Goal: Download file/media

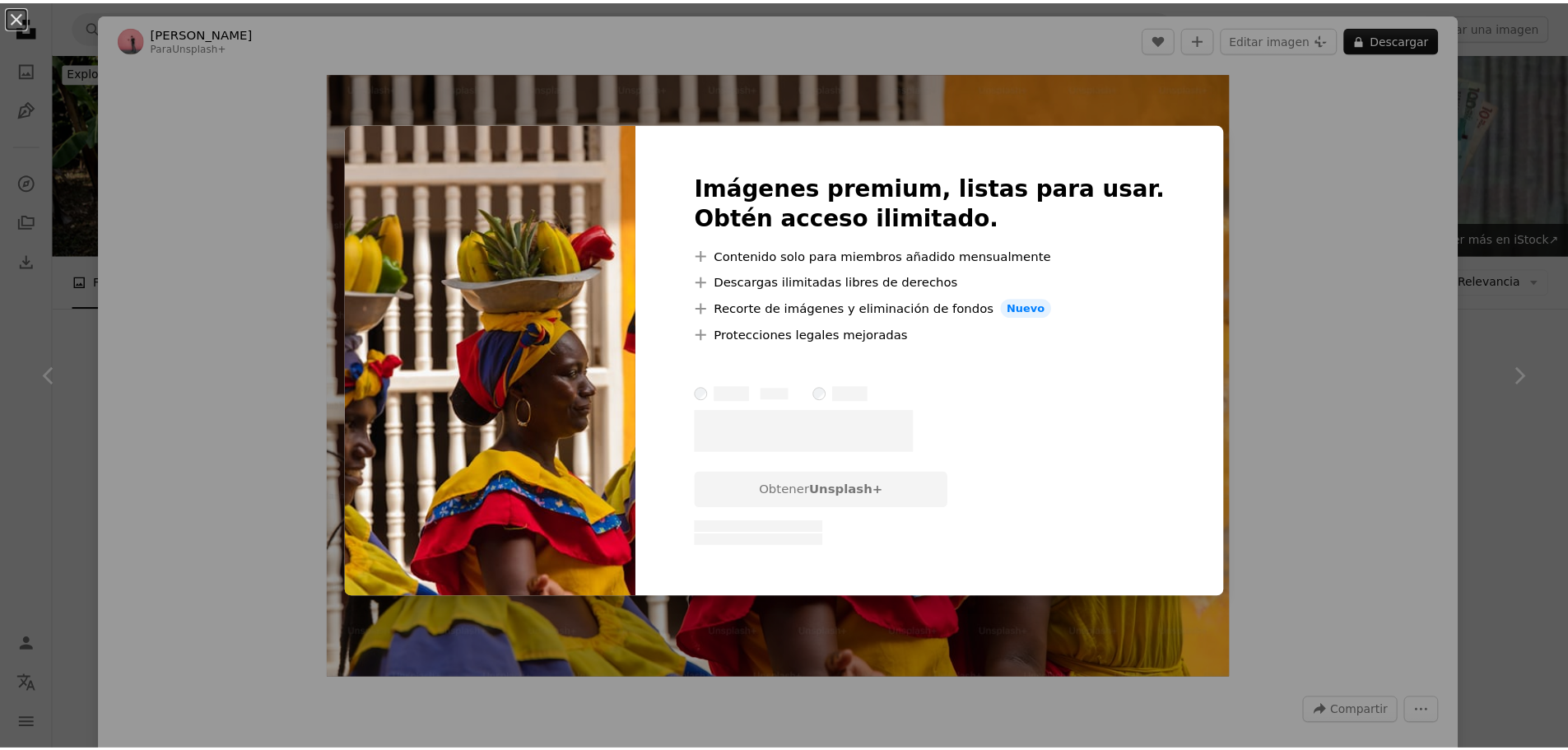
scroll to position [1550, 0]
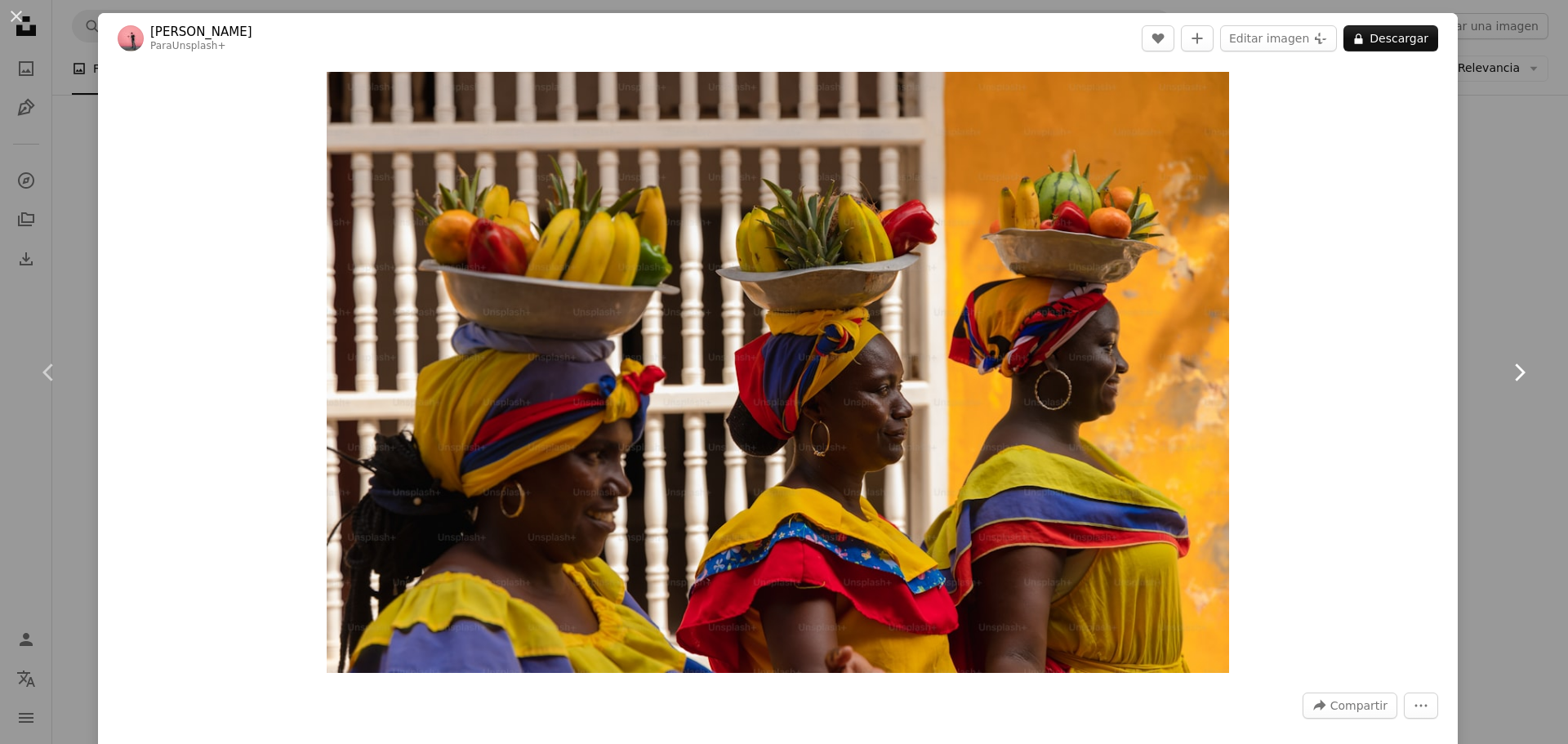
click at [1469, 305] on link "Chevron right" at bounding box center [1518, 372] width 98 height 157
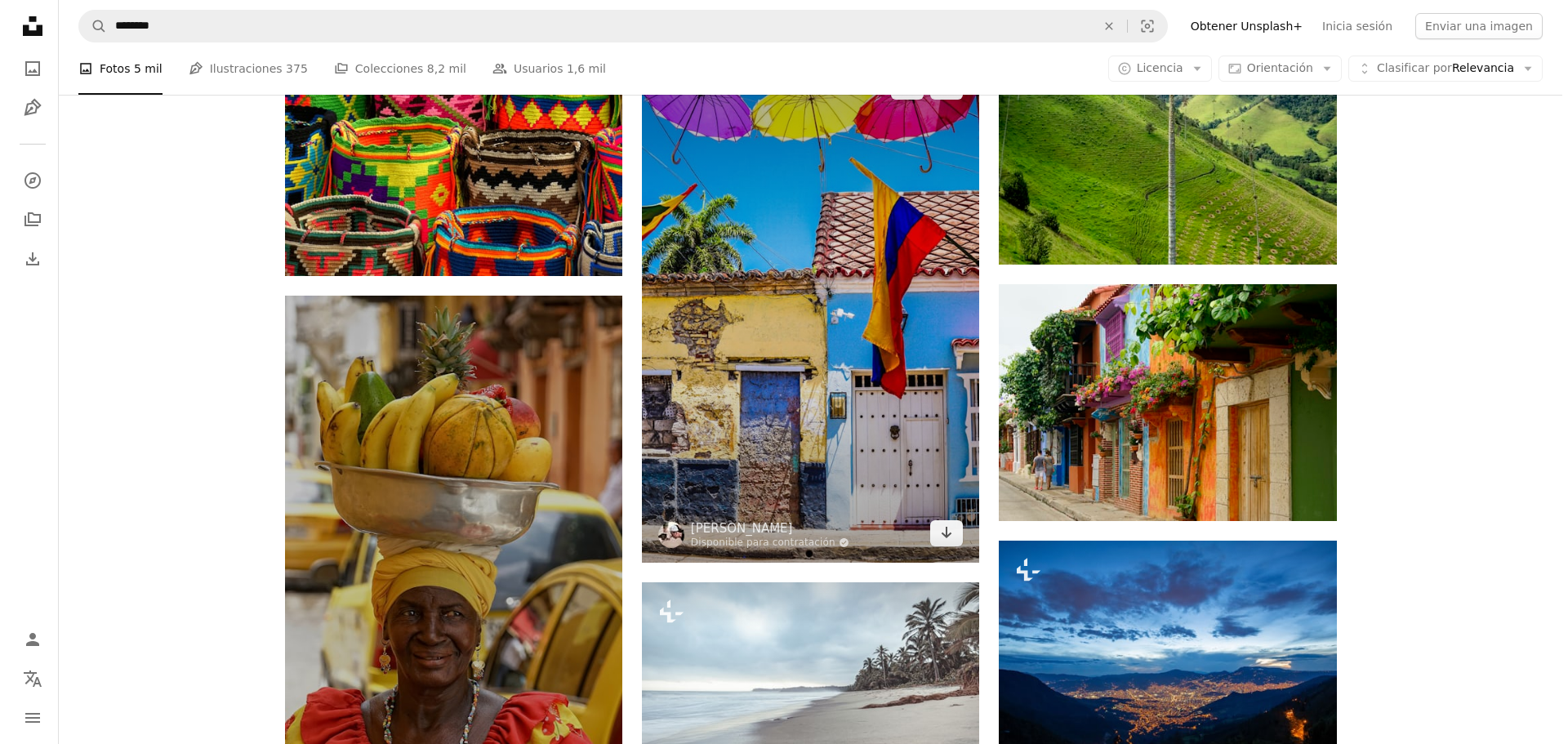
scroll to position [1538, 0]
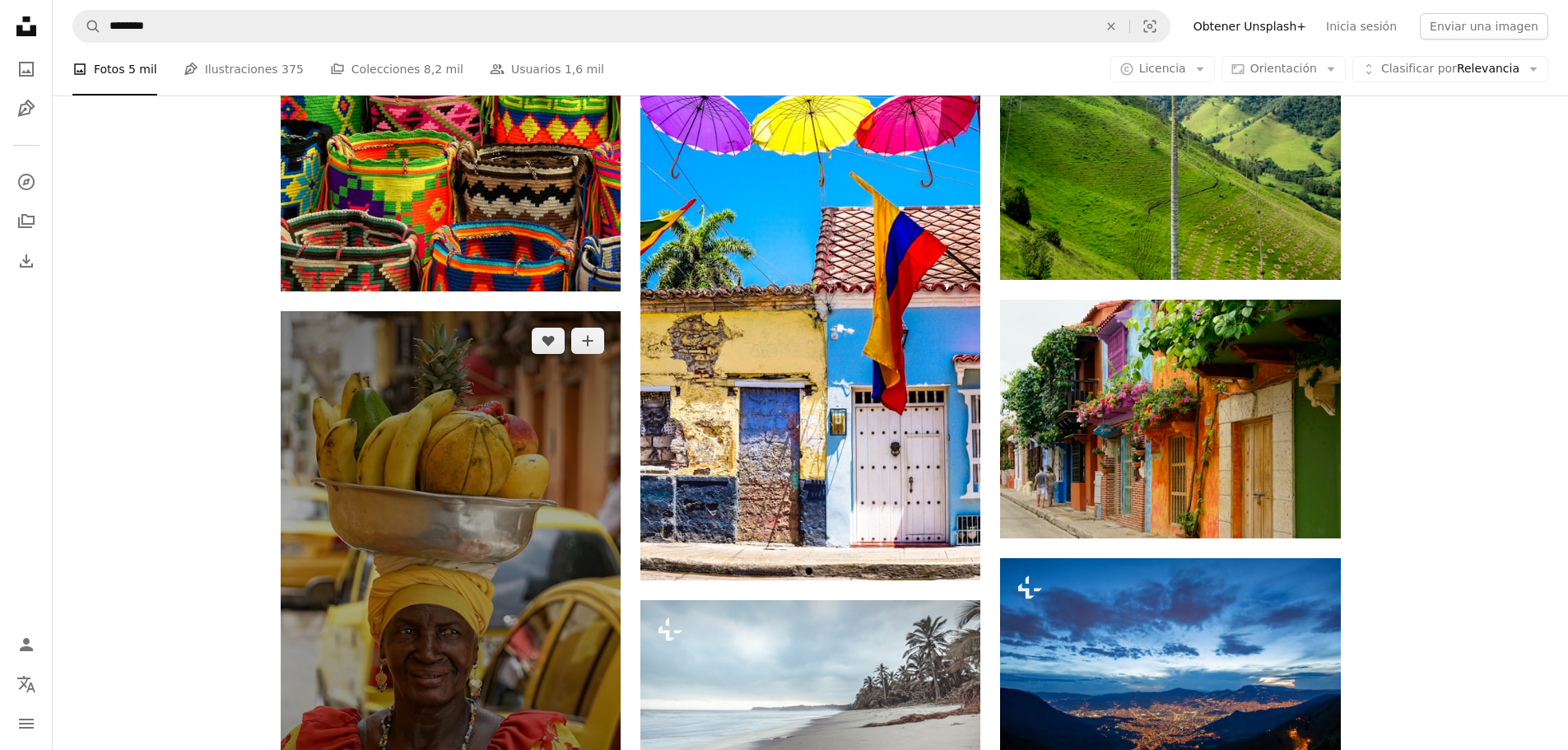
click at [468, 335] on img at bounding box center [451, 580] width 340 height 538
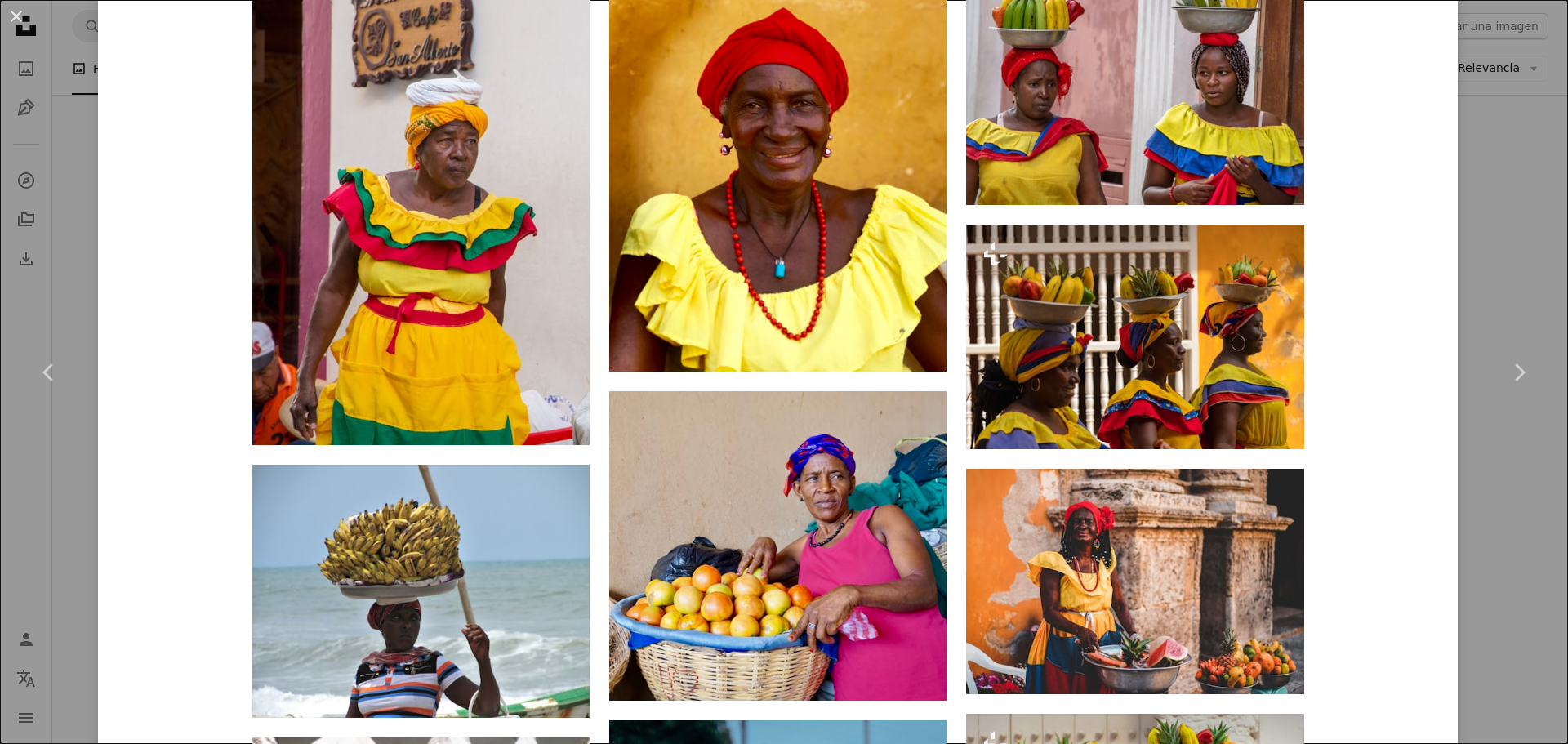
scroll to position [1306, 0]
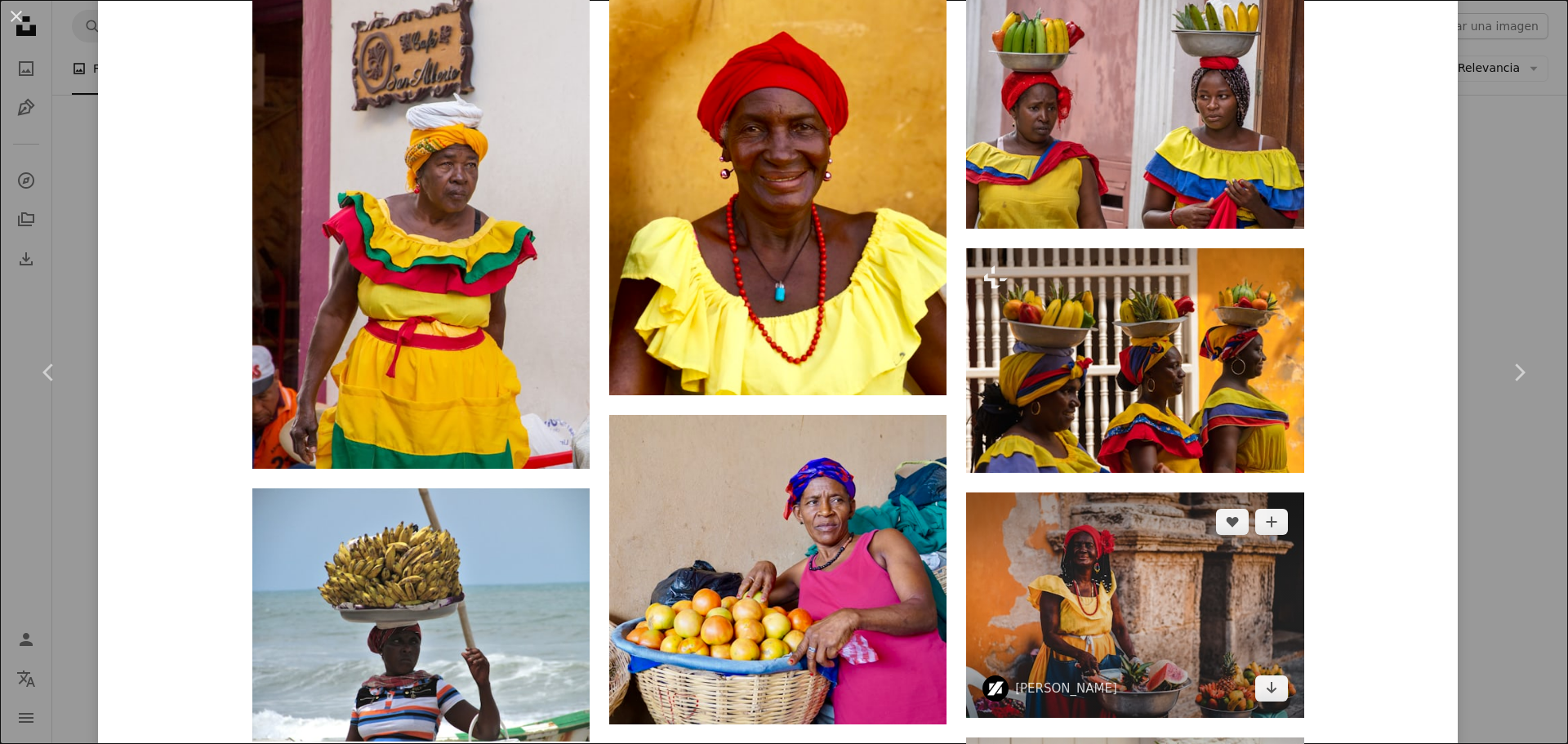
click at [1167, 493] on img at bounding box center [1135, 605] width 337 height 225
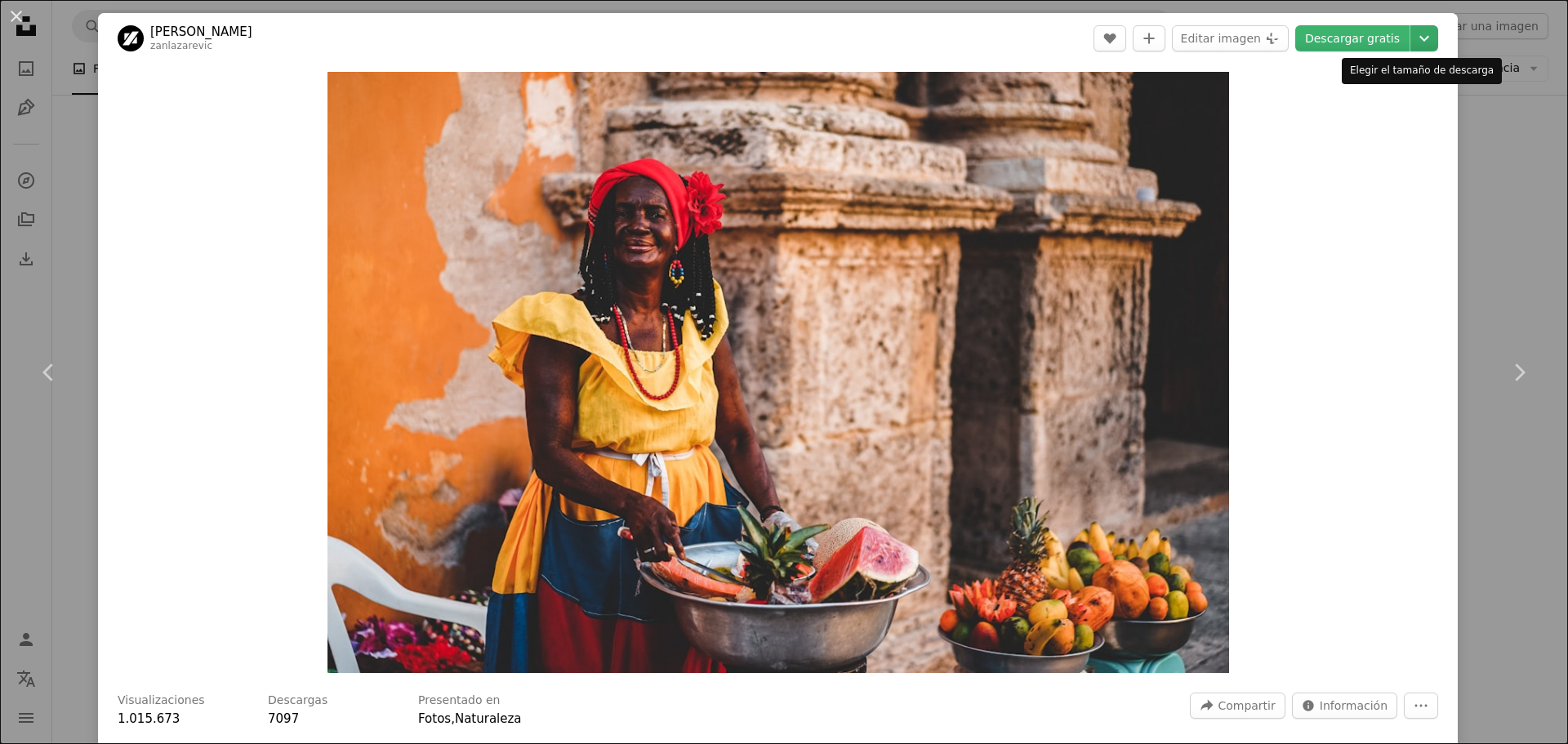
click at [1410, 28] on button "Chevron down" at bounding box center [1423, 38] width 28 height 26
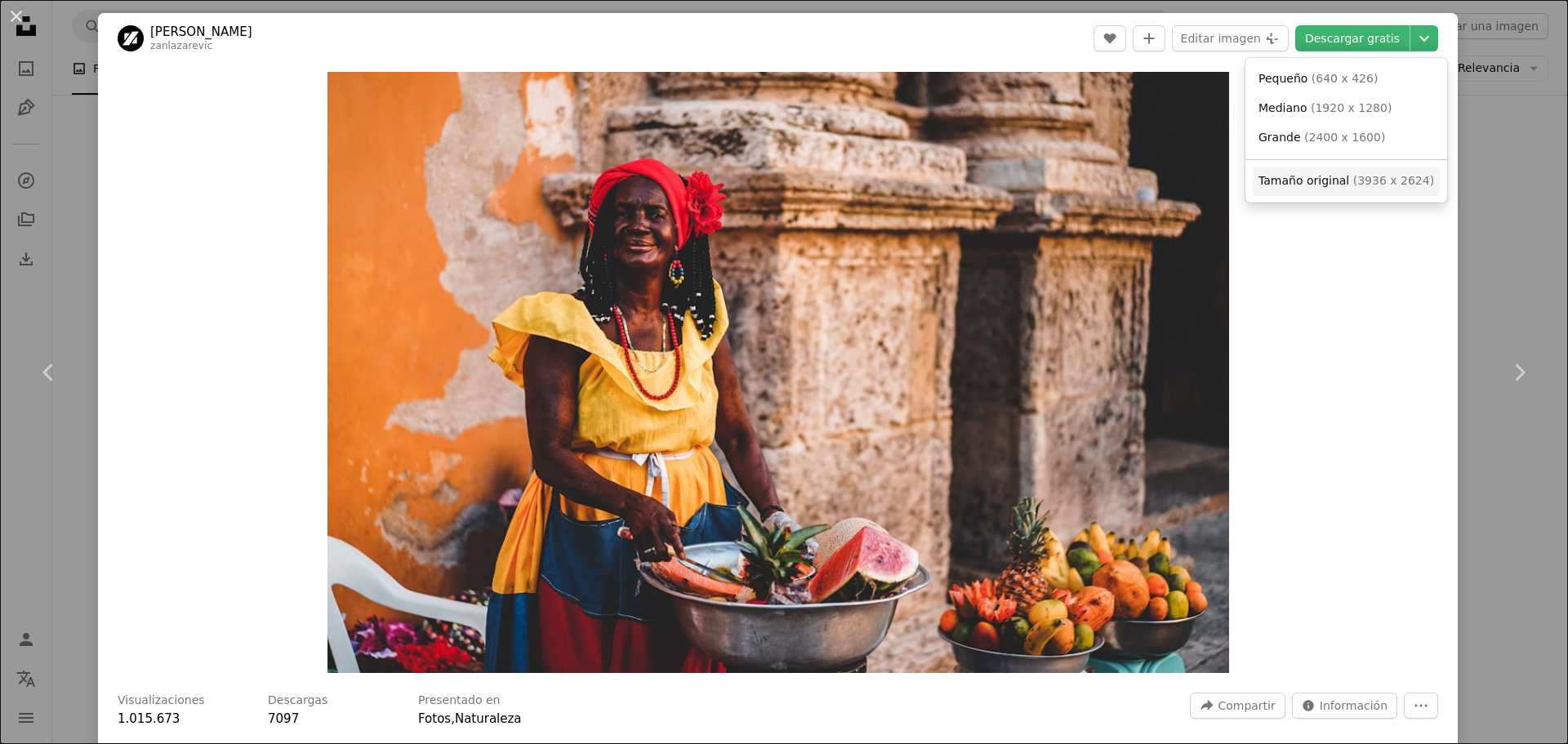
click at [1390, 185] on span "( 3936 x 2624 )" at bounding box center [1393, 180] width 81 height 13
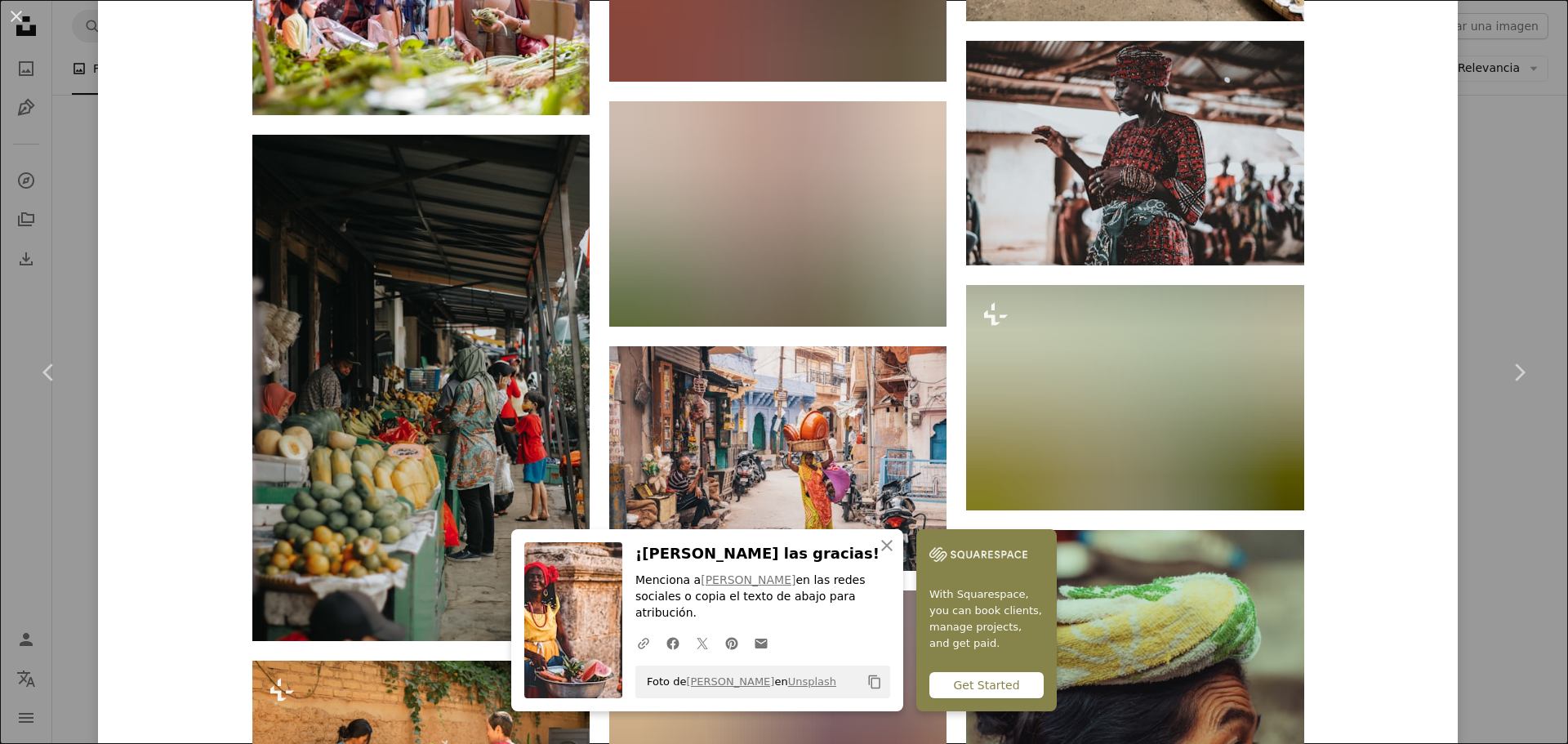
scroll to position [8856, 0]
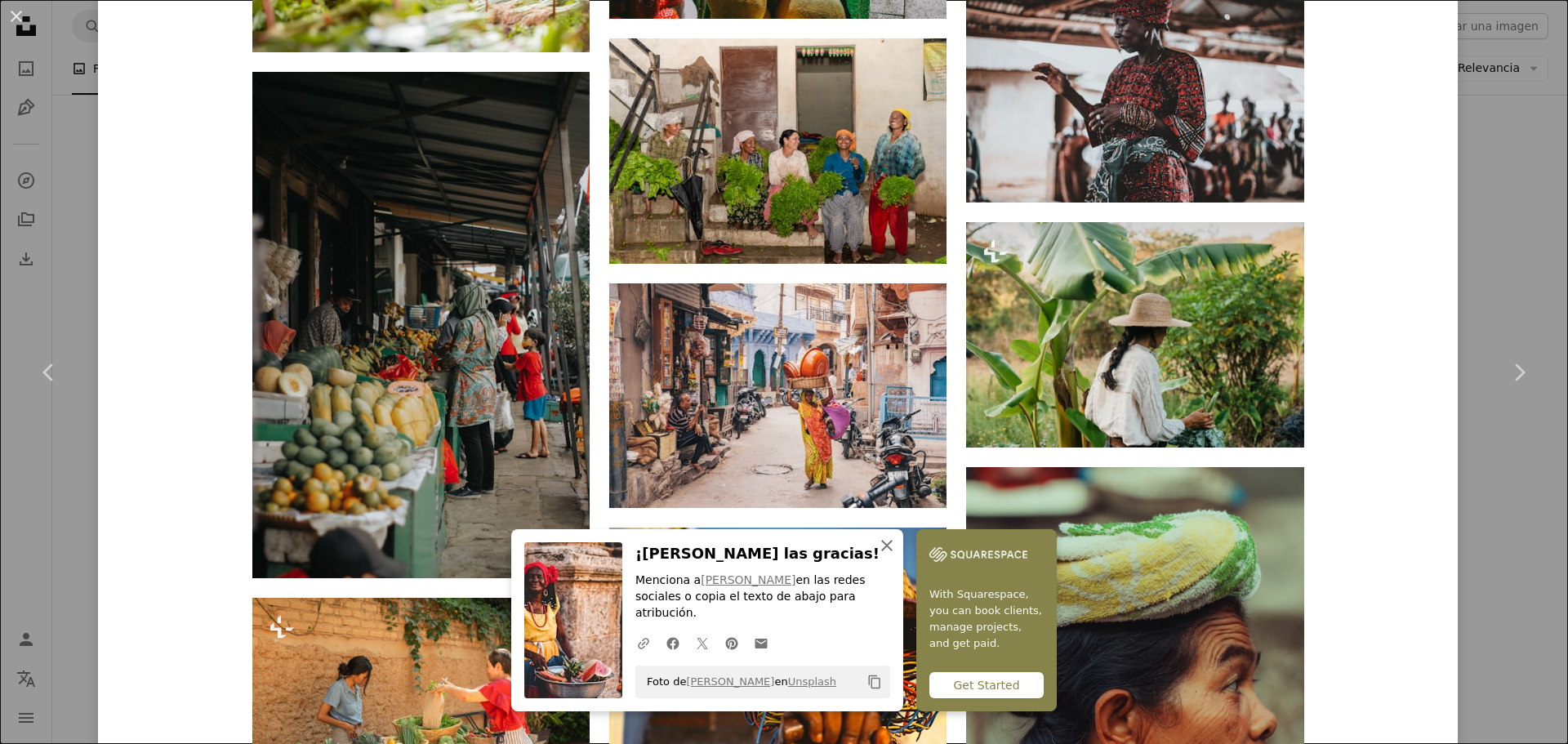
click at [892, 551] on icon "button" at bounding box center [886, 545] width 12 height 12
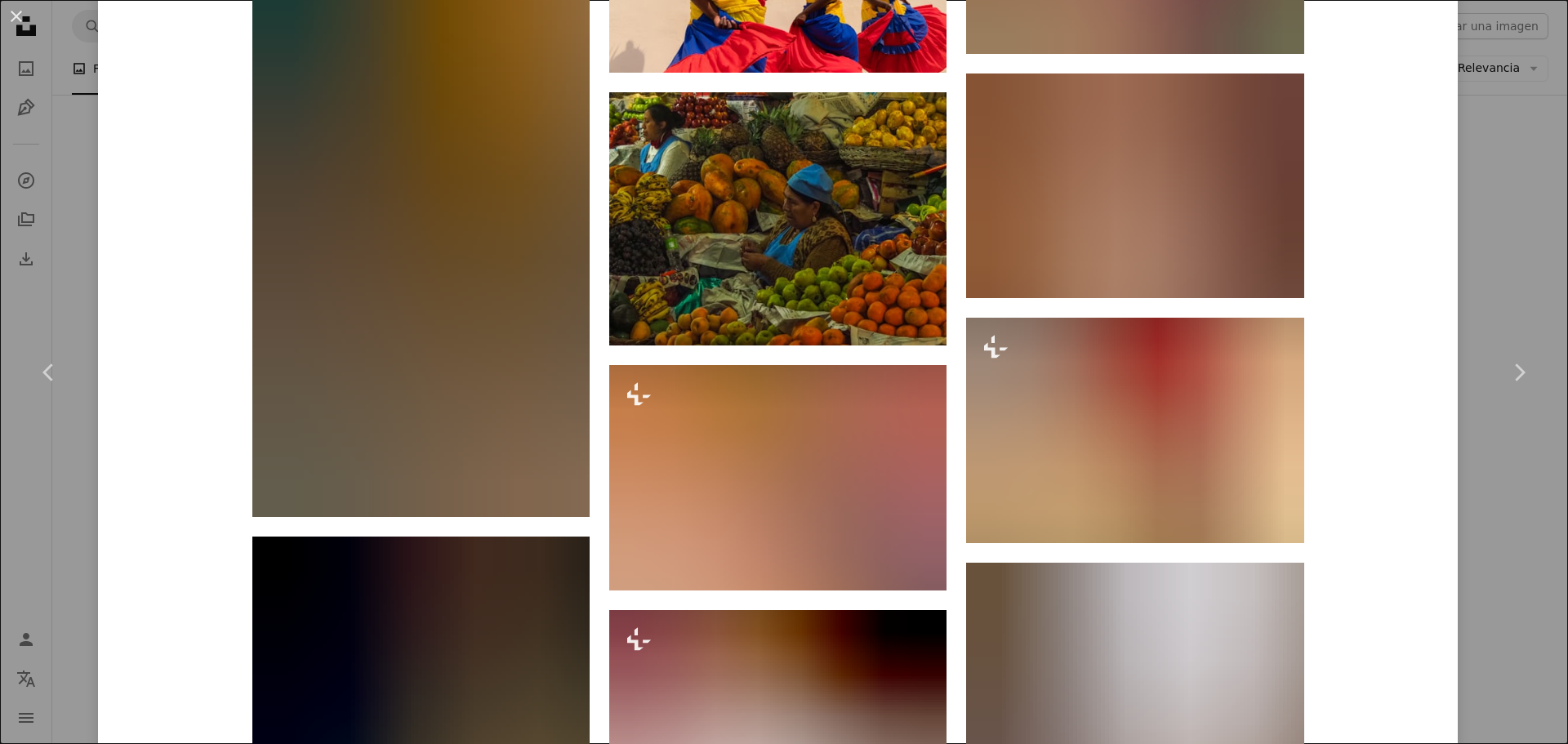
scroll to position [11672, 0]
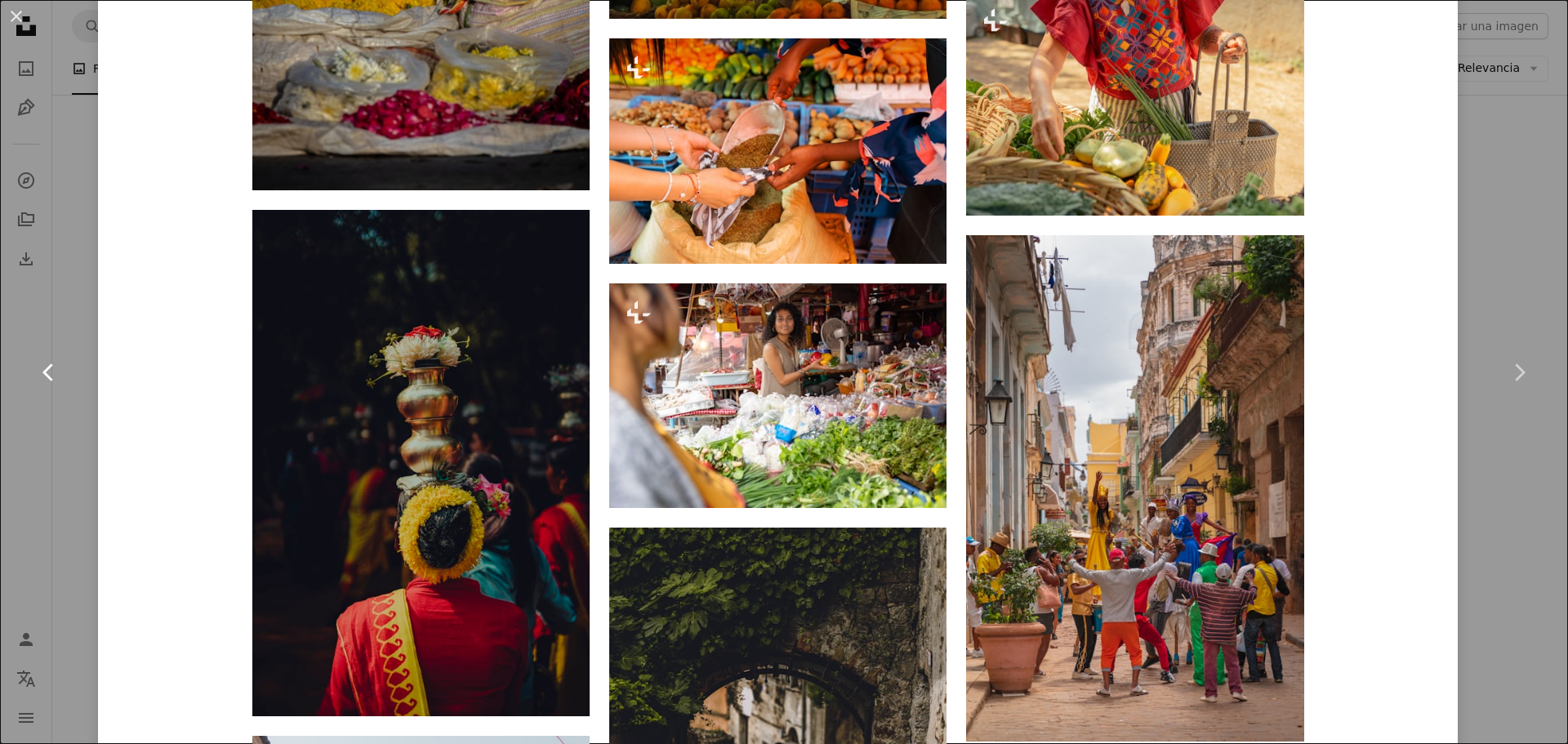
click at [0, 355] on link "Chevron left" at bounding box center [49, 372] width 98 height 157
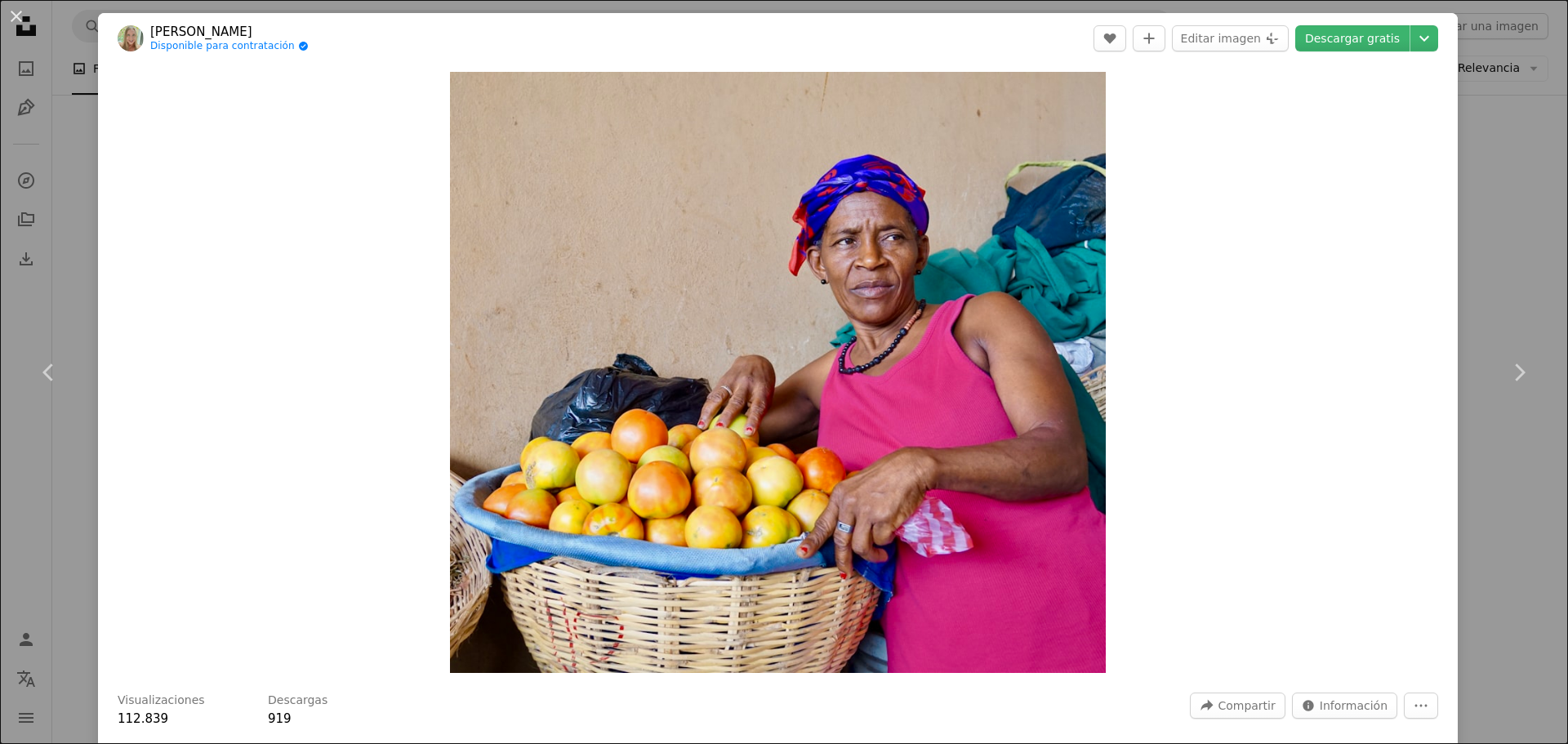
click at [0, 279] on div "An X shape Chevron left Chevron right [PERSON_NAME] Disponible para contratació…" at bounding box center [784, 372] width 1568 height 744
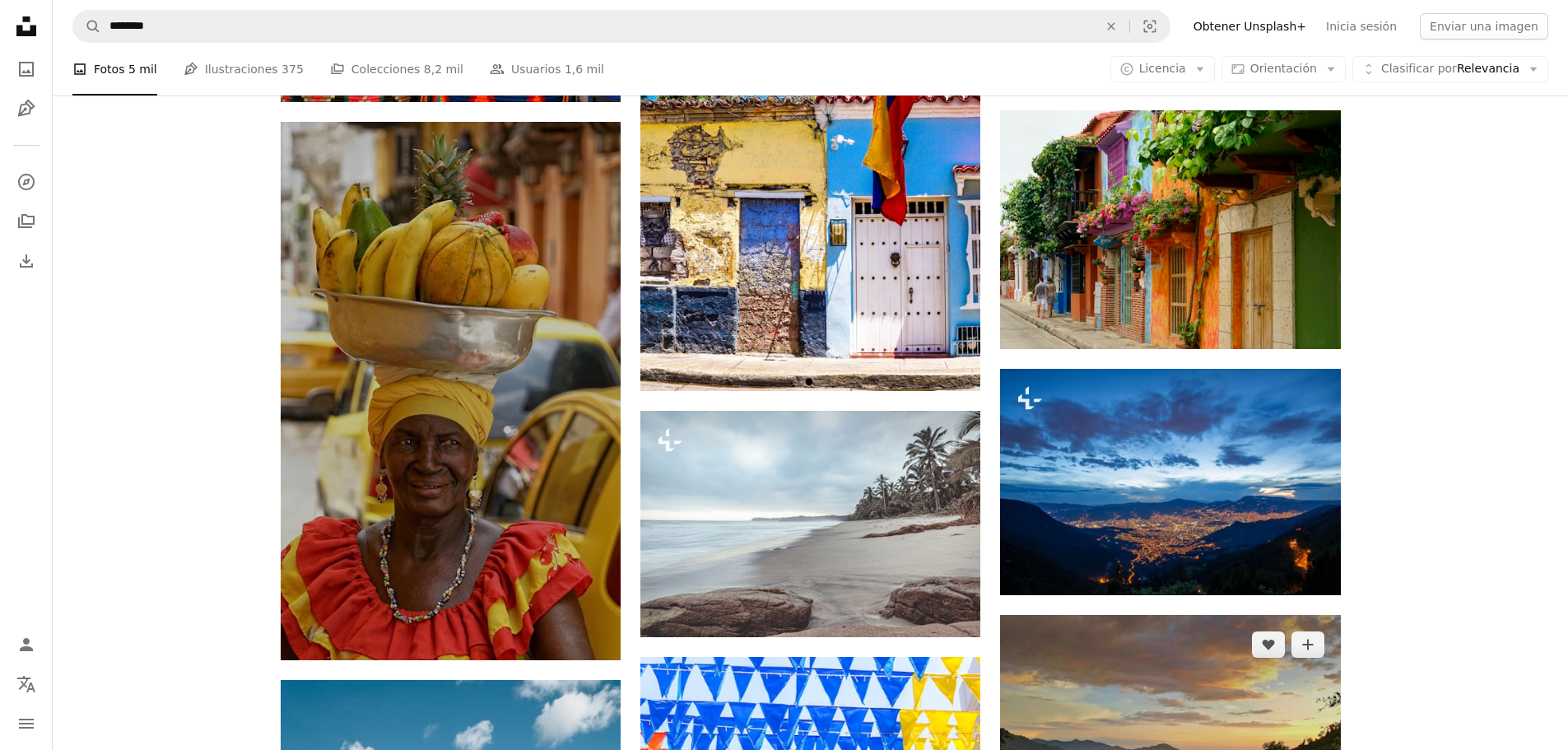
scroll to position [1715, 0]
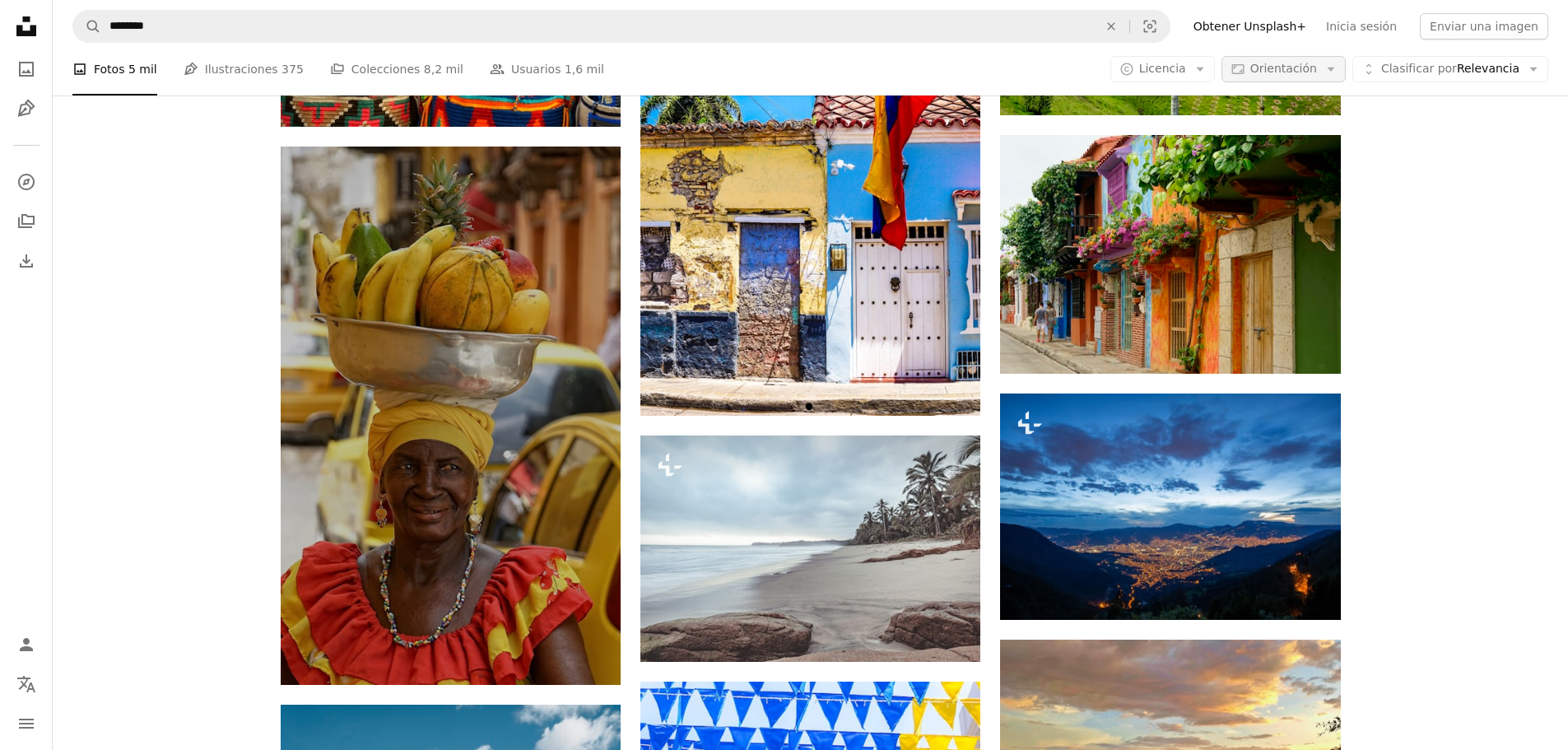
click at [1338, 73] on icon "Arrow down" at bounding box center [1331, 69] width 15 height 15
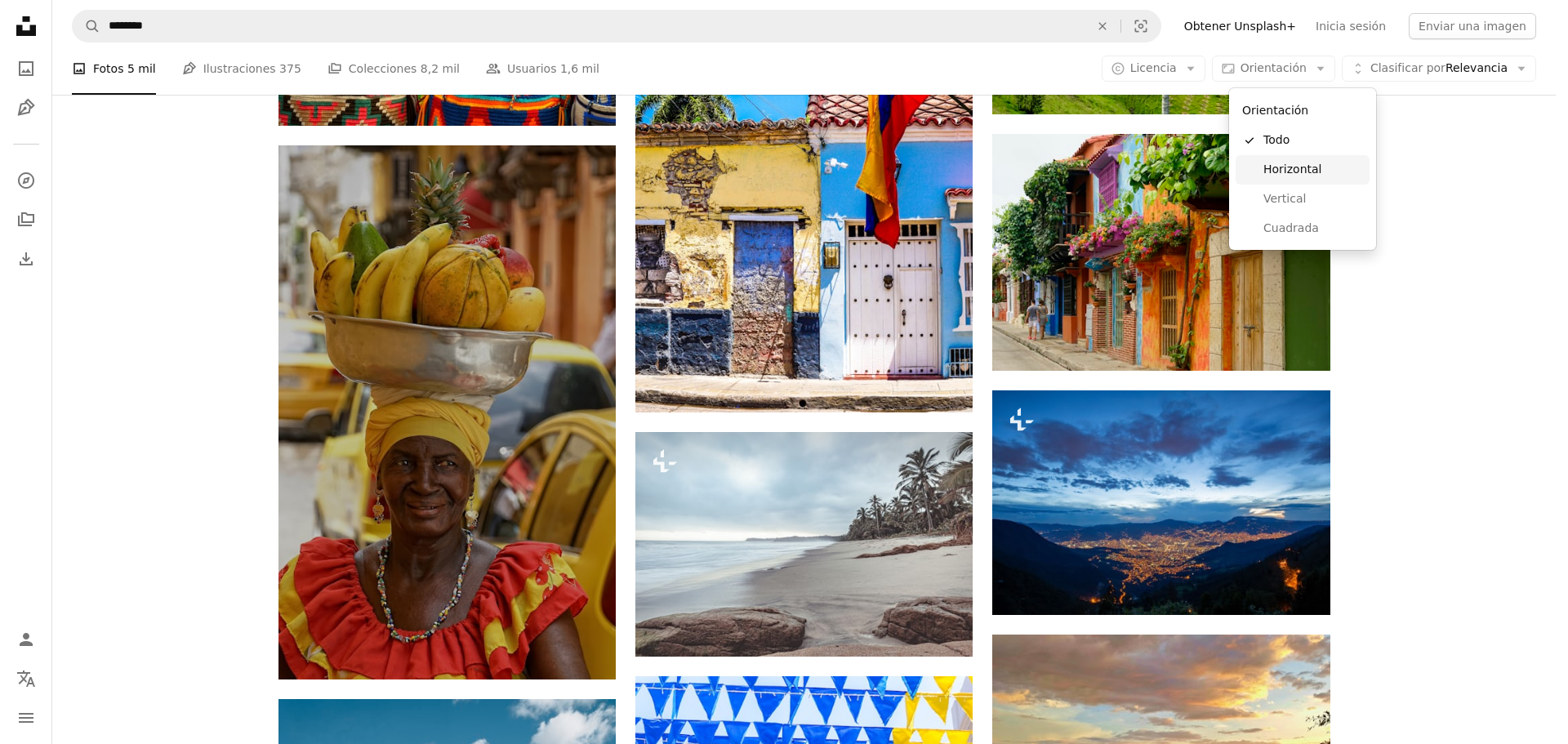
click at [1287, 159] on link "Horizontal" at bounding box center [1302, 170] width 134 height 29
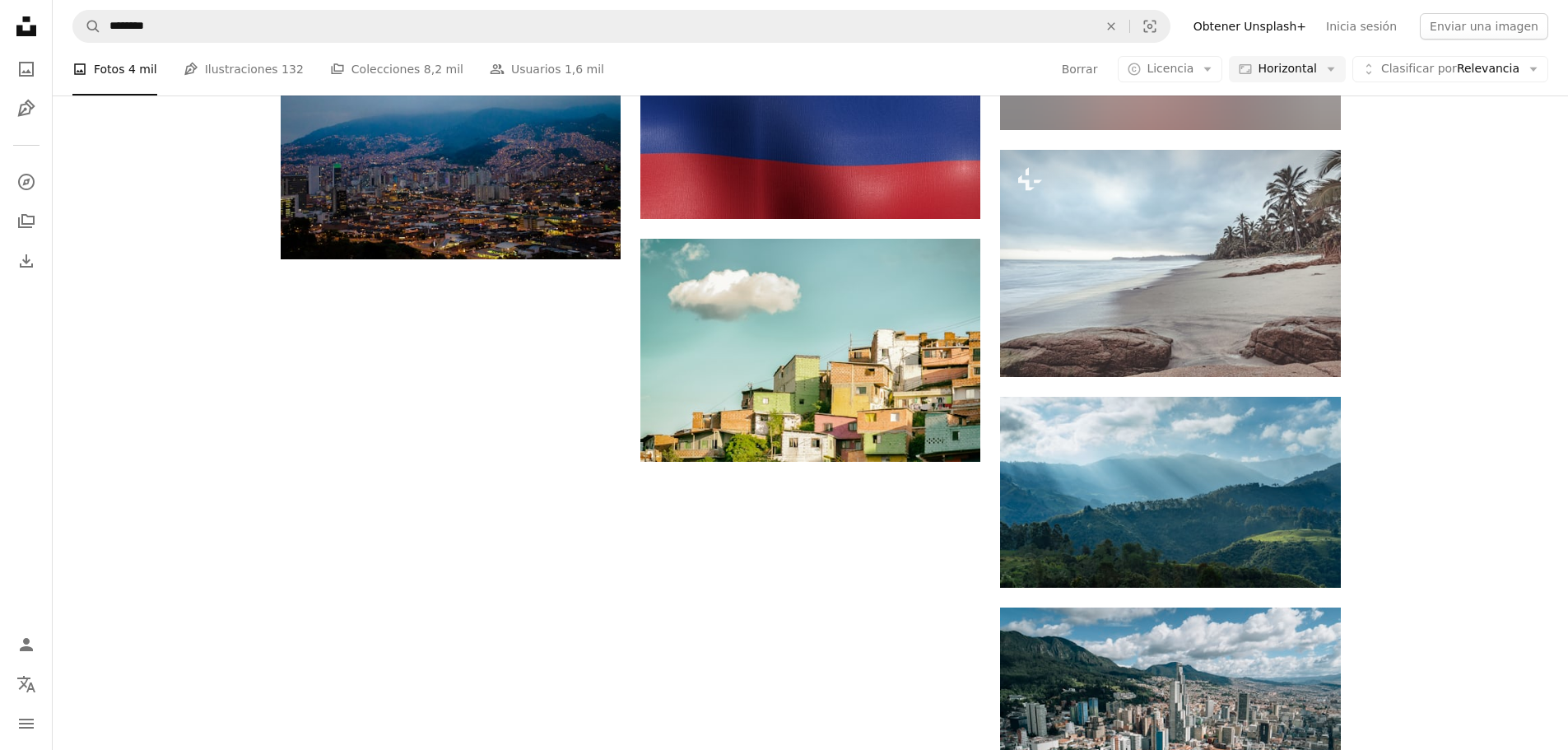
scroll to position [165, 0]
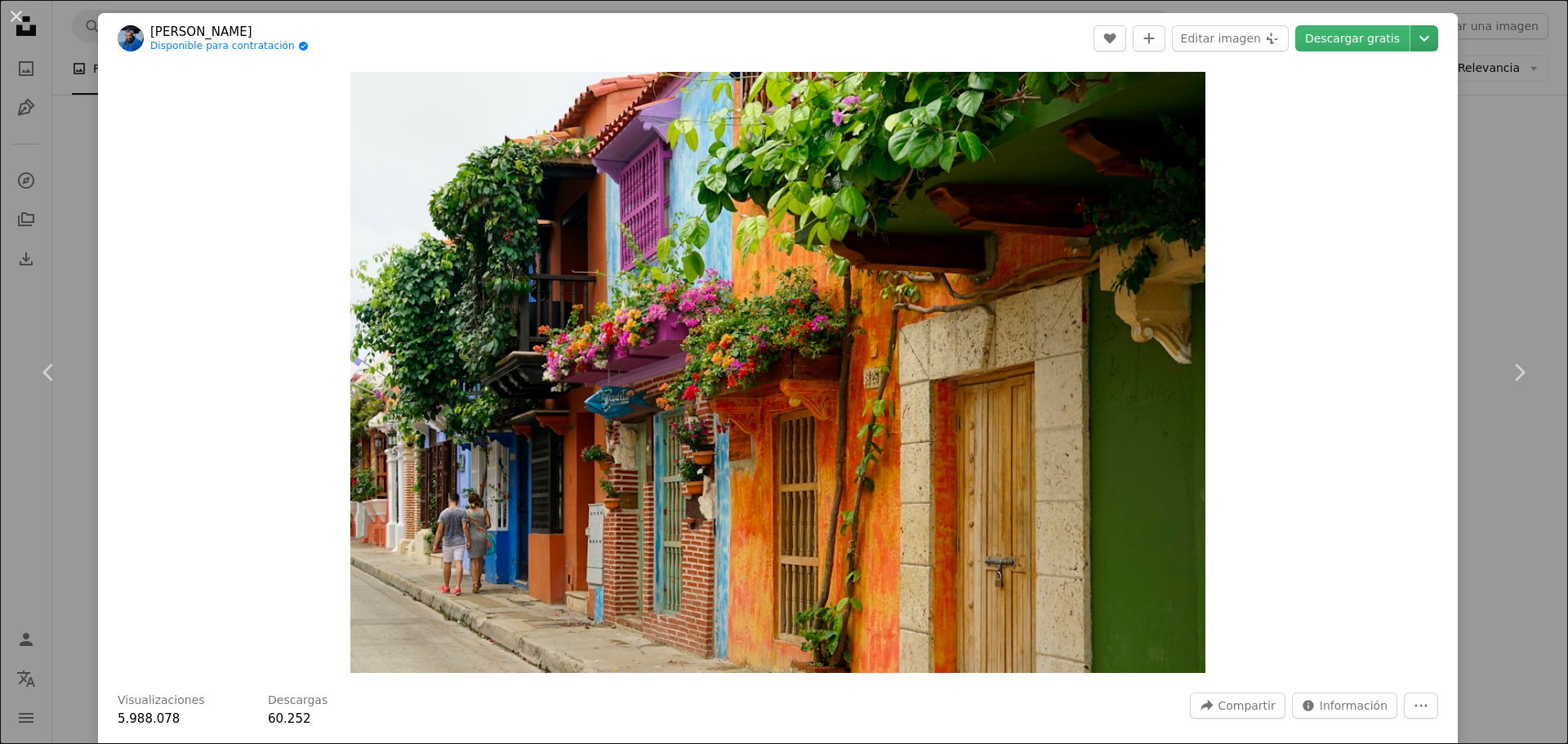
click at [1412, 36] on icon "Chevron down" at bounding box center [1423, 38] width 26 height 20
click at [1369, 187] on span "( 4743 x 3331 )" at bounding box center [1393, 180] width 81 height 13
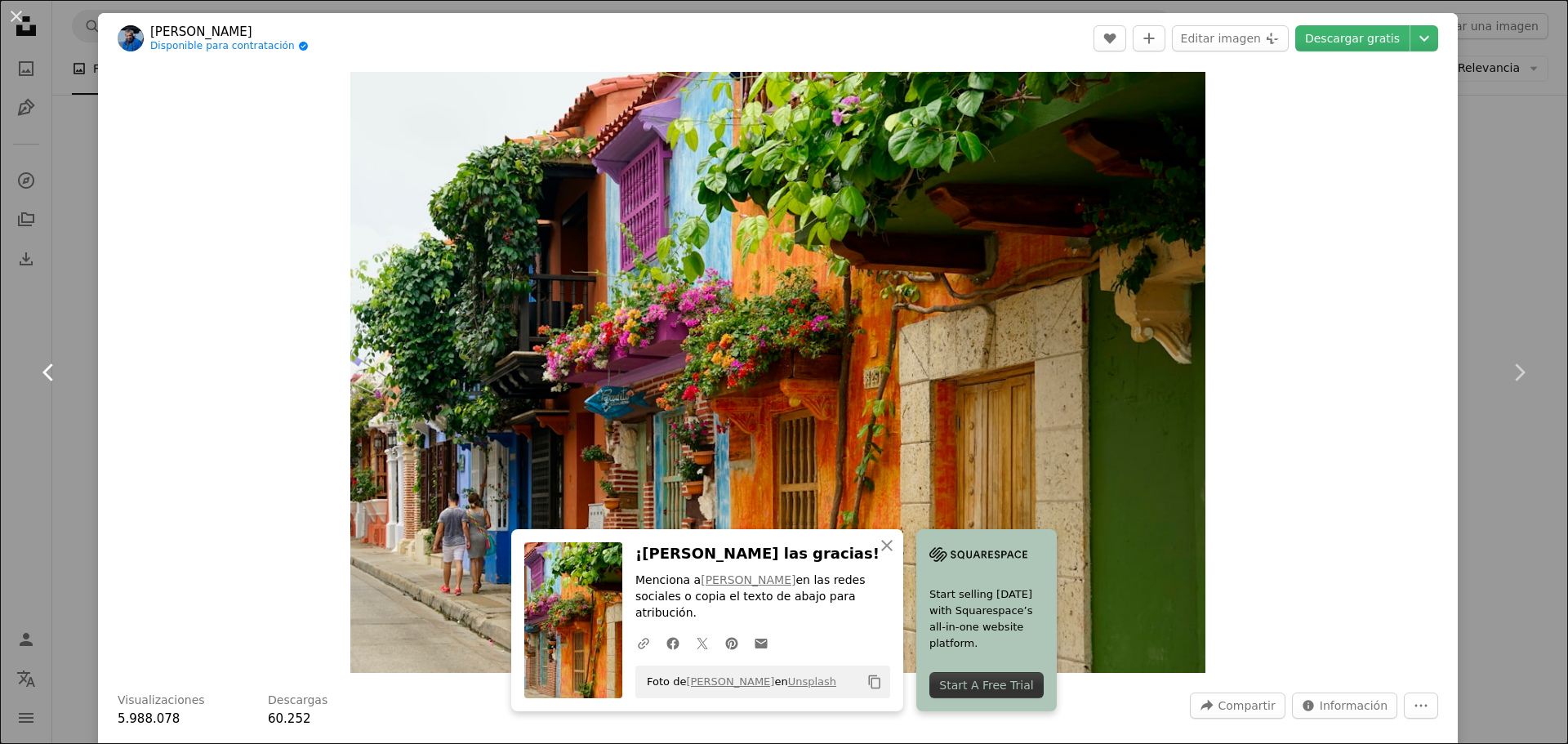
click at [0, 432] on link "Chevron left" at bounding box center [49, 372] width 98 height 157
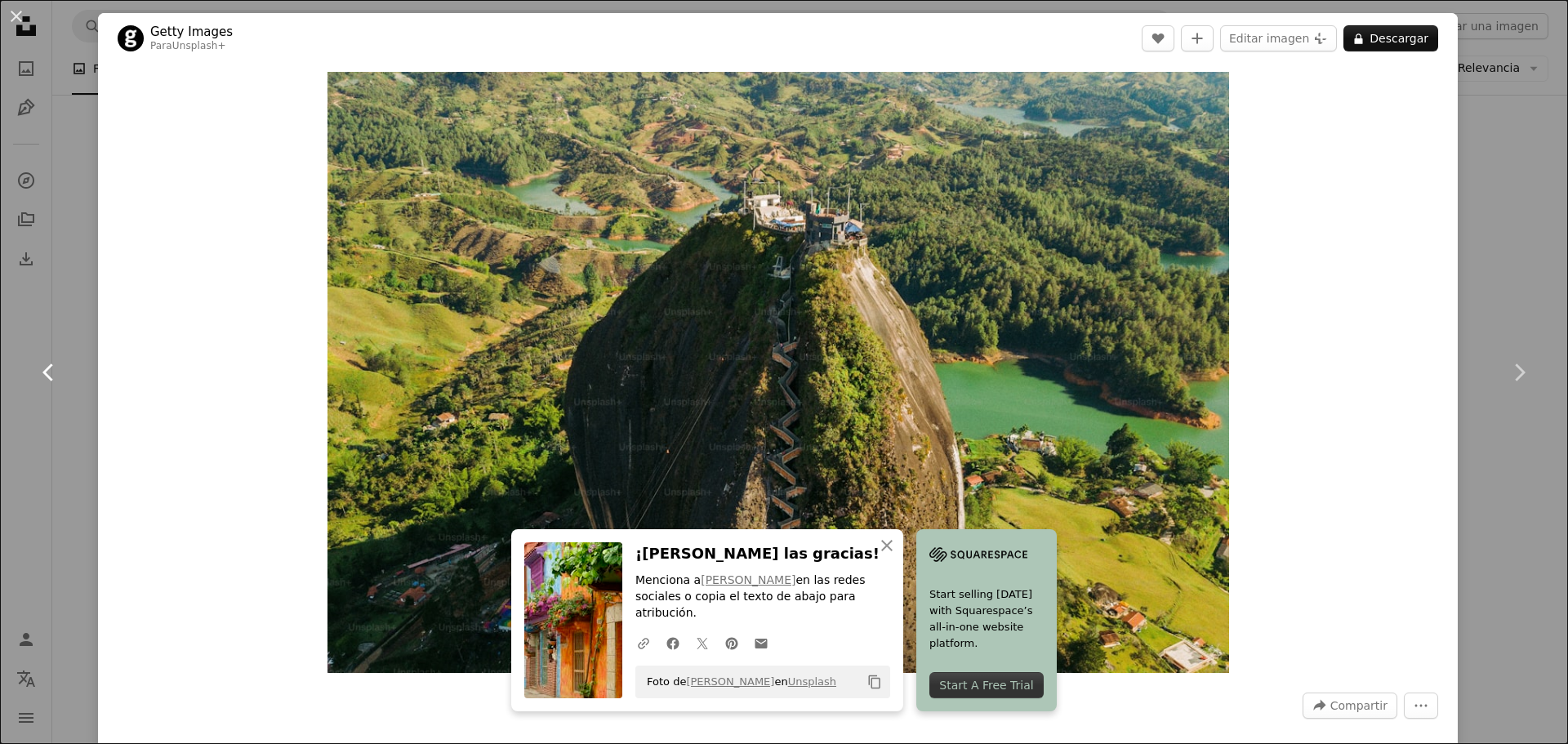
click at [0, 376] on link "Chevron left" at bounding box center [49, 372] width 98 height 157
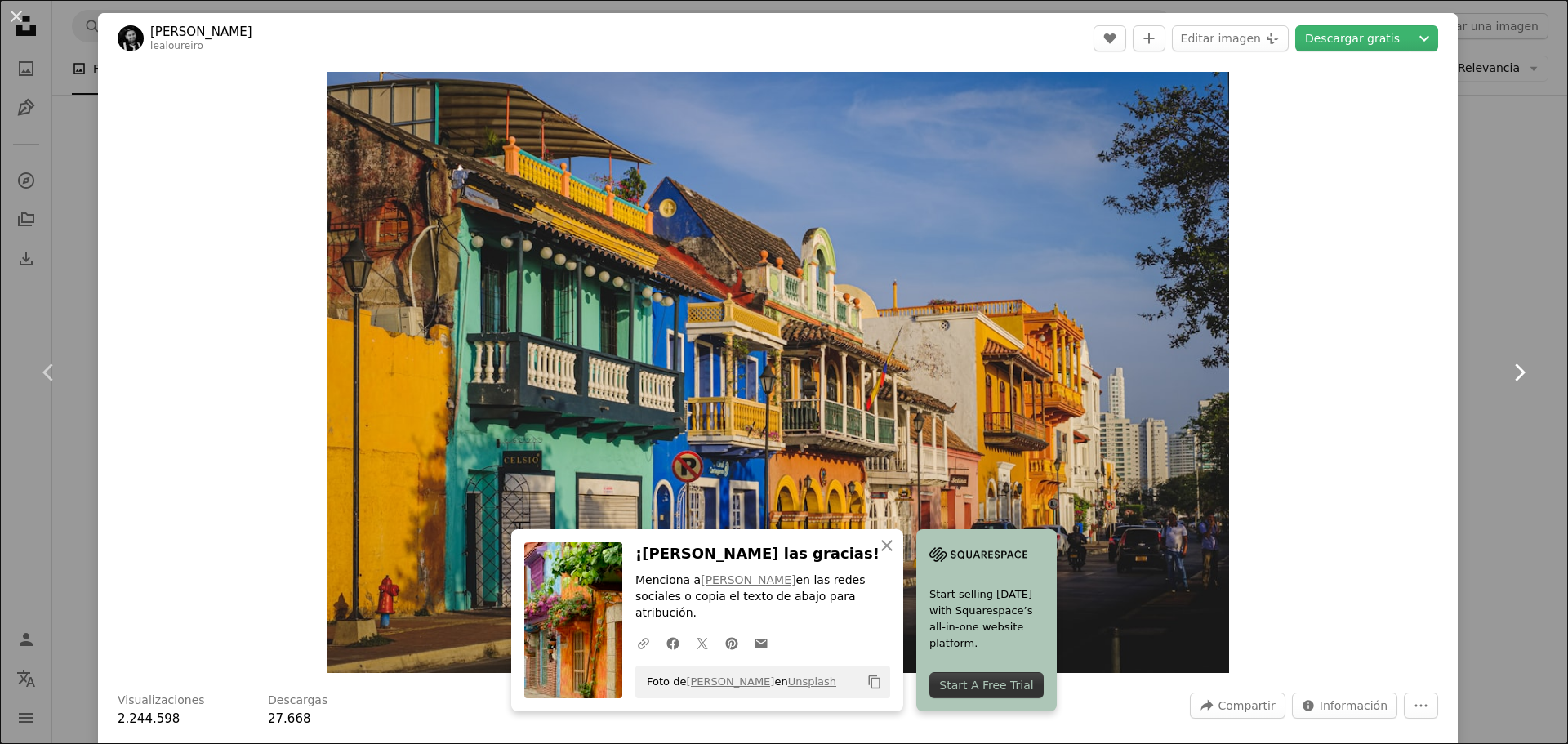
click at [1469, 300] on link "Chevron right" at bounding box center [1518, 372] width 98 height 157
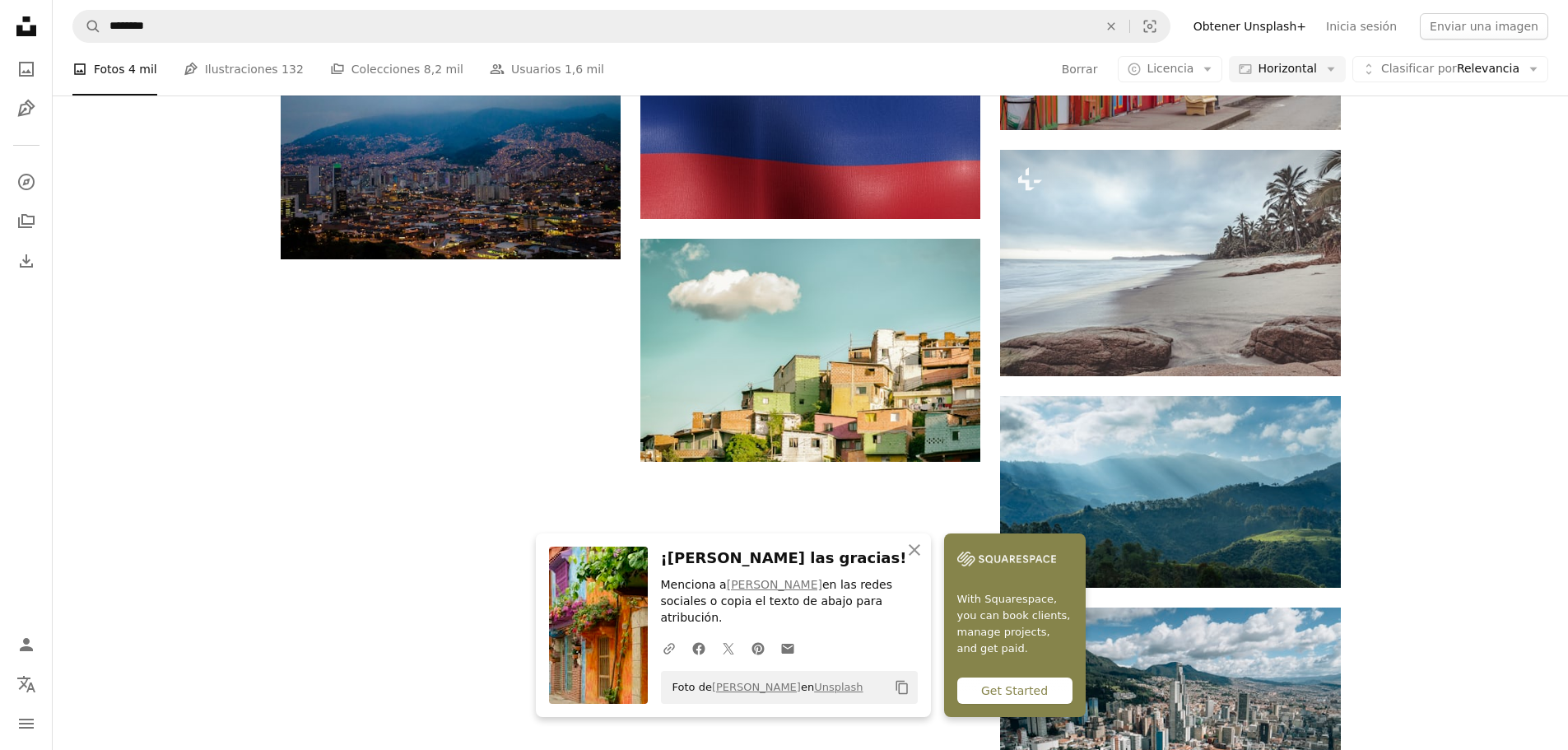
scroll to position [247, 0]
click at [925, 559] on icon "An X shape" at bounding box center [915, 550] width 20 height 20
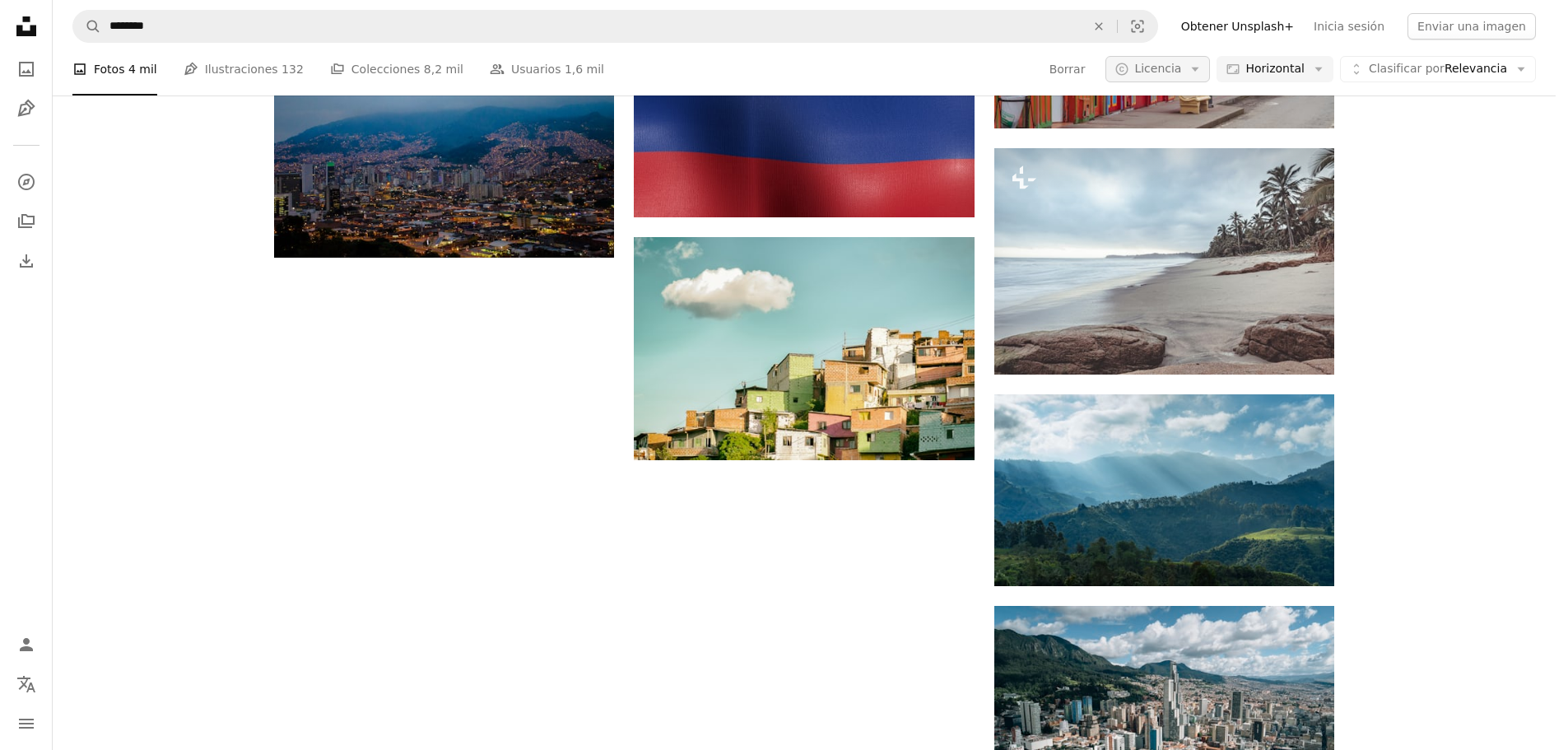
click at [1203, 67] on icon "Arrow down" at bounding box center [1195, 69] width 15 height 15
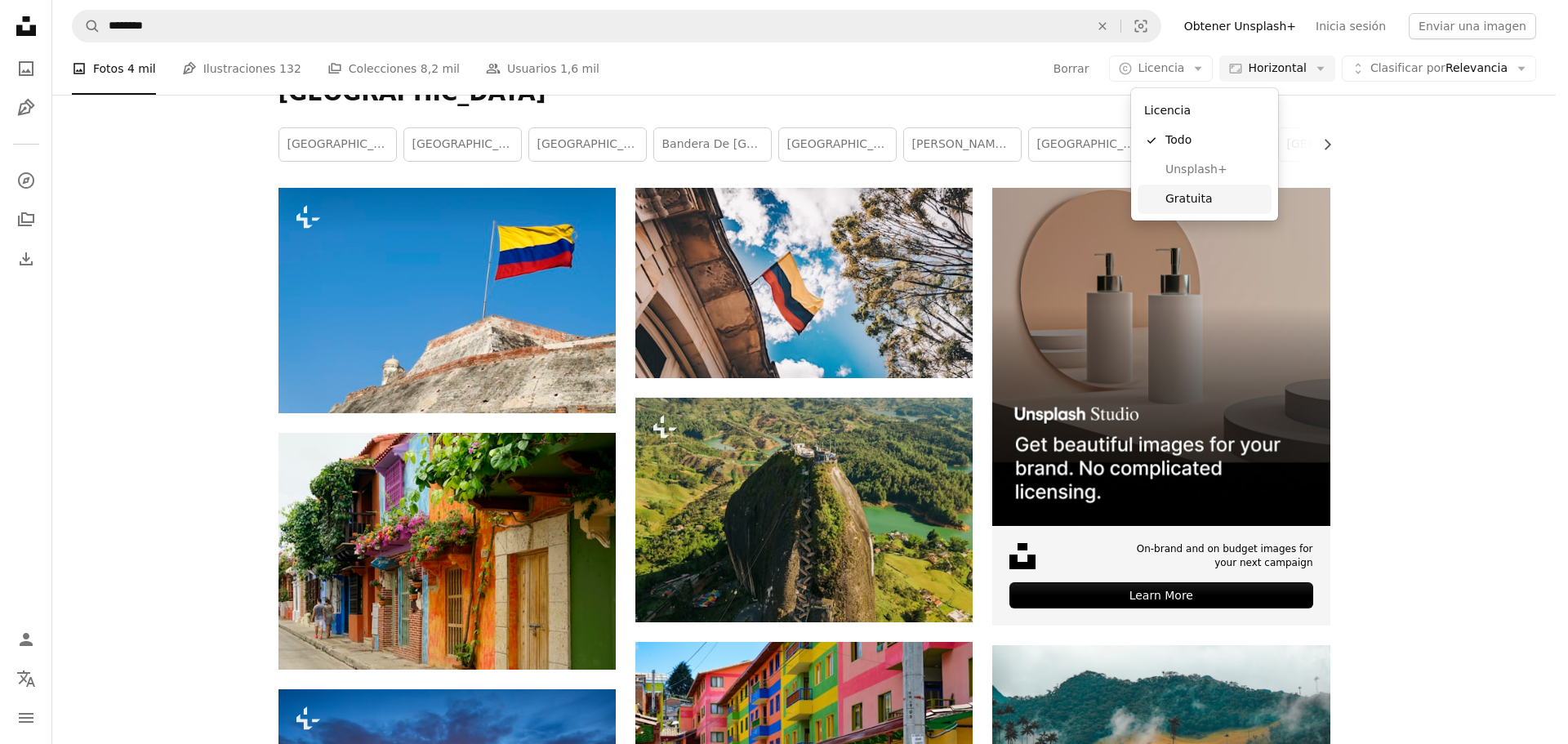
click at [1188, 196] on span "Gratuita" at bounding box center [1215, 199] width 99 height 16
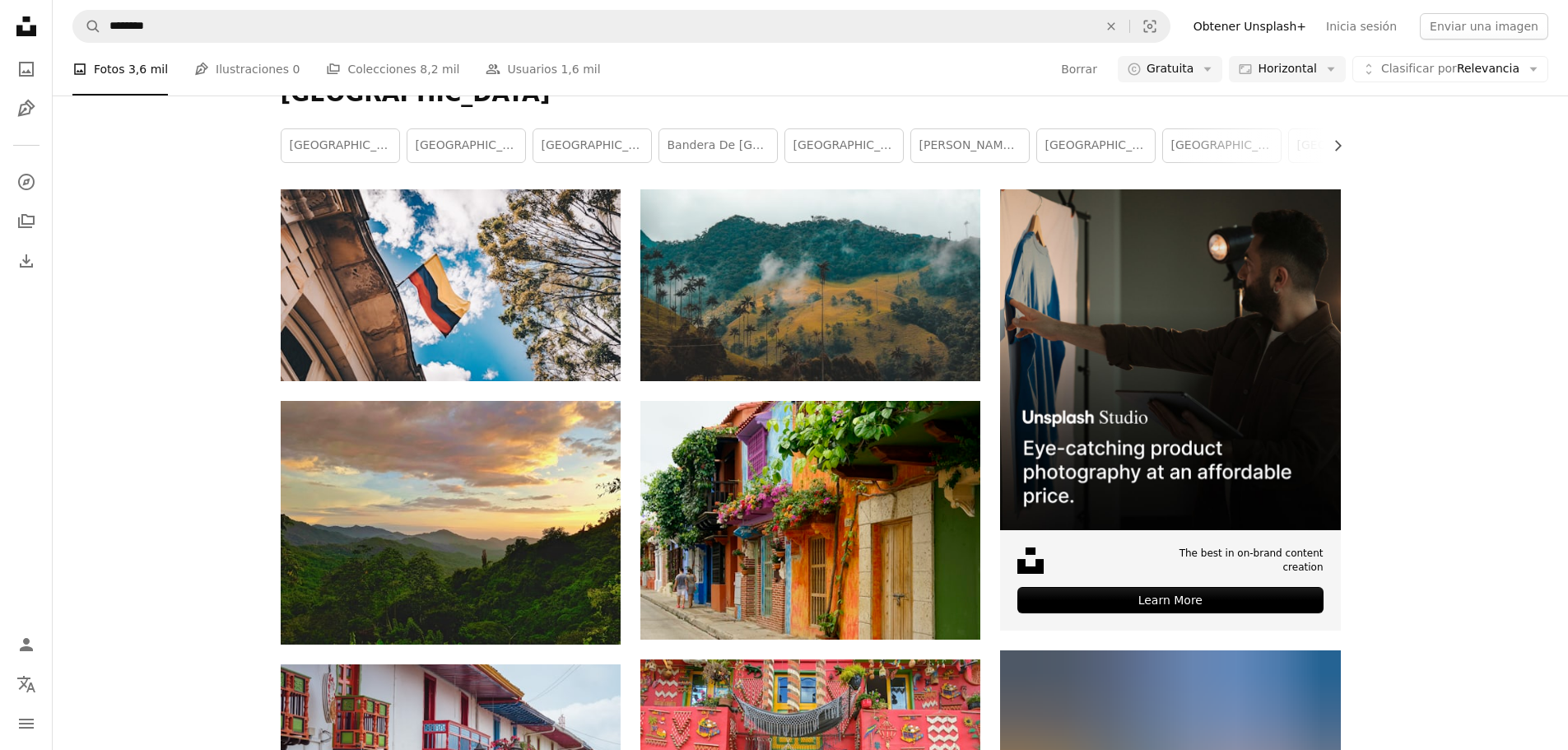
scroll to position [1563, 0]
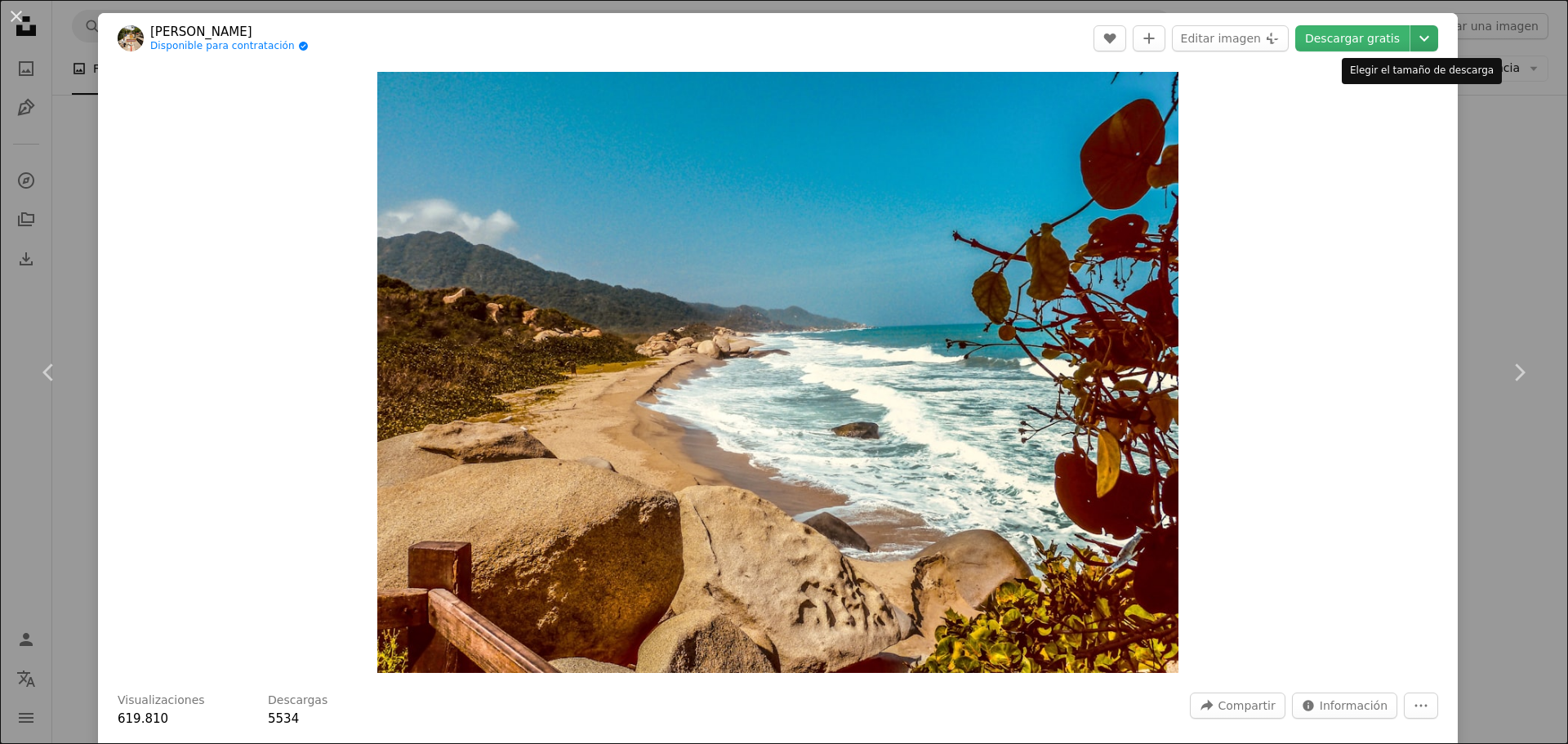
click at [1416, 41] on icon "Chevron down" at bounding box center [1423, 38] width 26 height 20
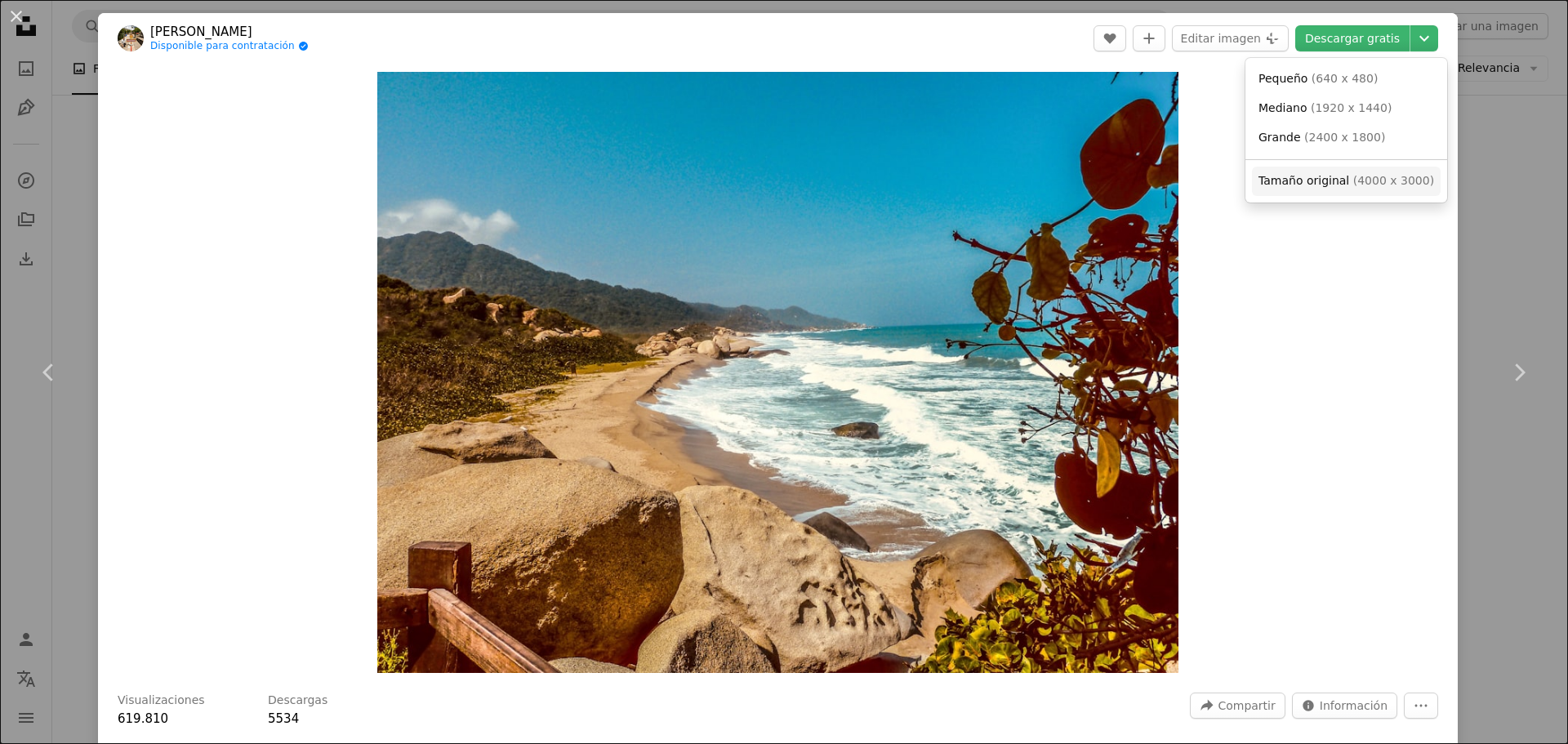
click at [1353, 176] on span "( 4000 x 3000 )" at bounding box center [1393, 180] width 81 height 13
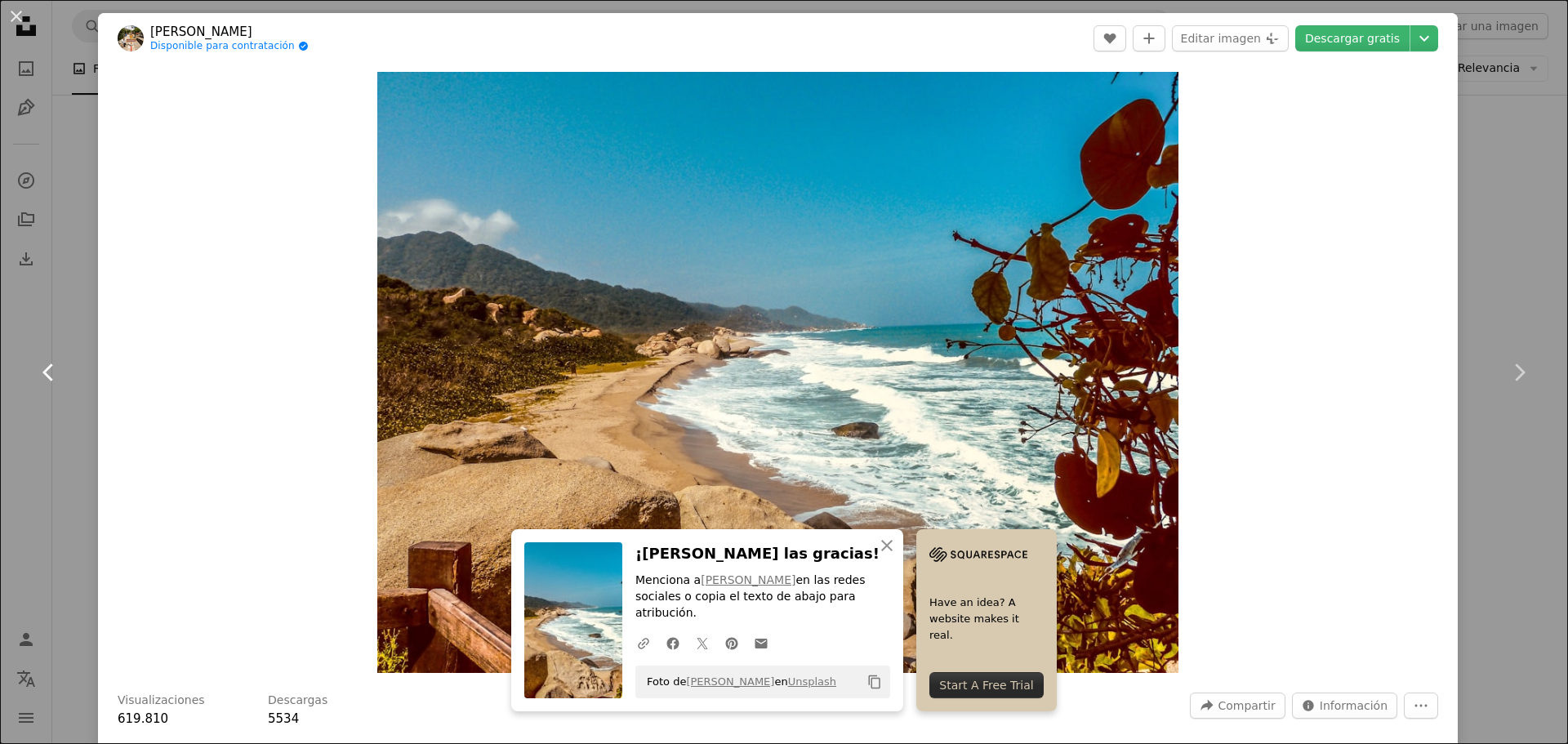
click at [0, 349] on link "Chevron left" at bounding box center [49, 372] width 98 height 157
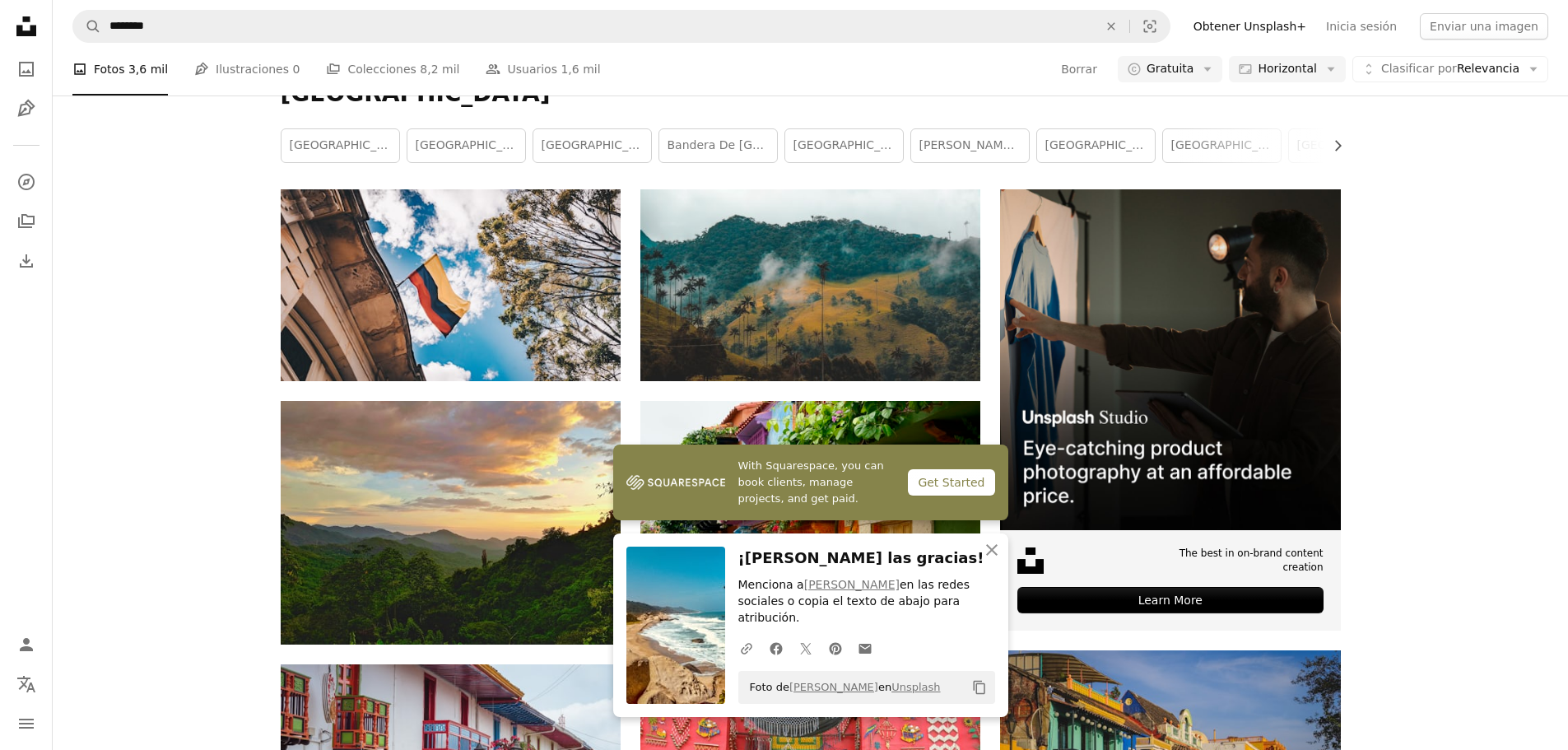
scroll to position [1892, 0]
click at [993, 559] on icon "An X shape" at bounding box center [992, 550] width 20 height 20
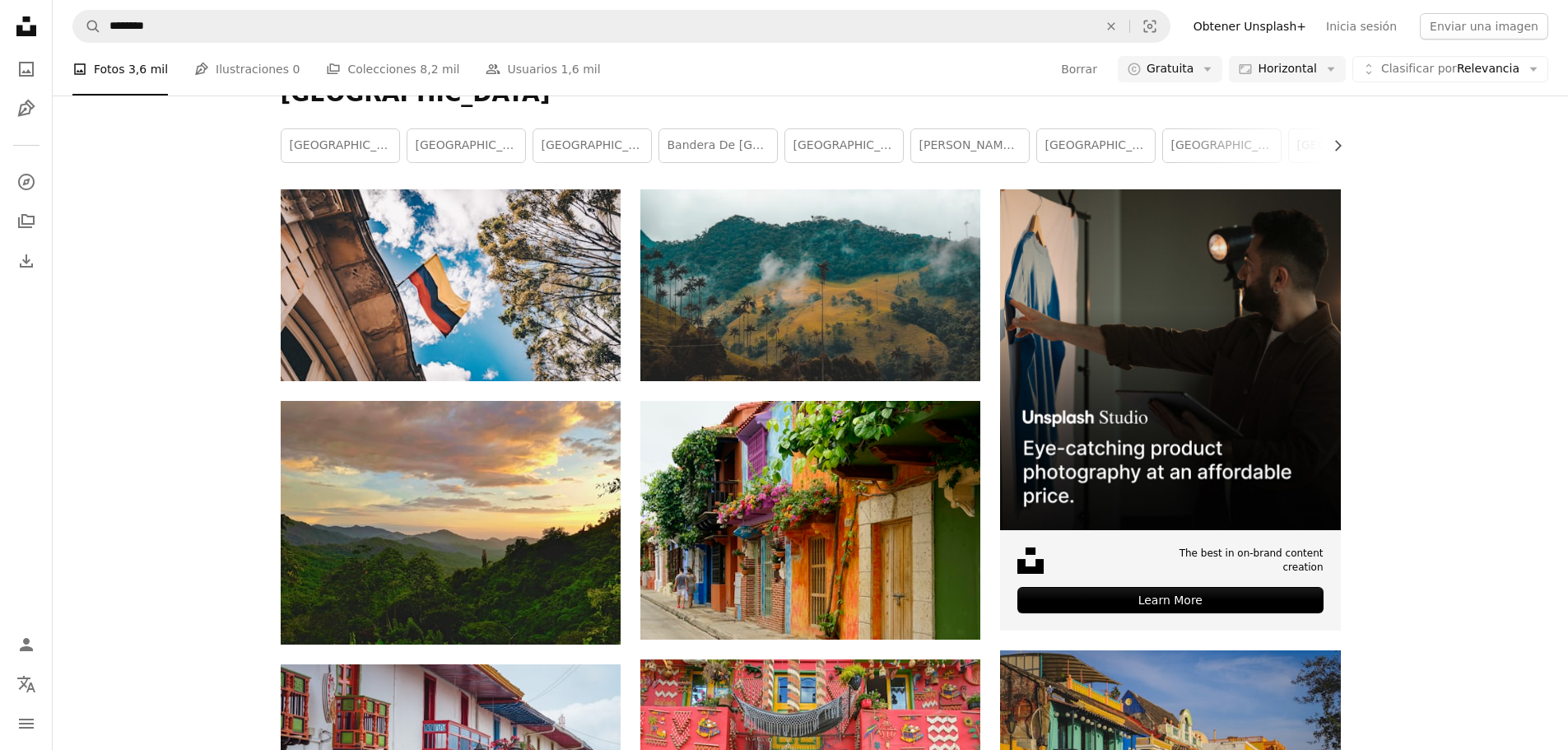
scroll to position [12592, 0]
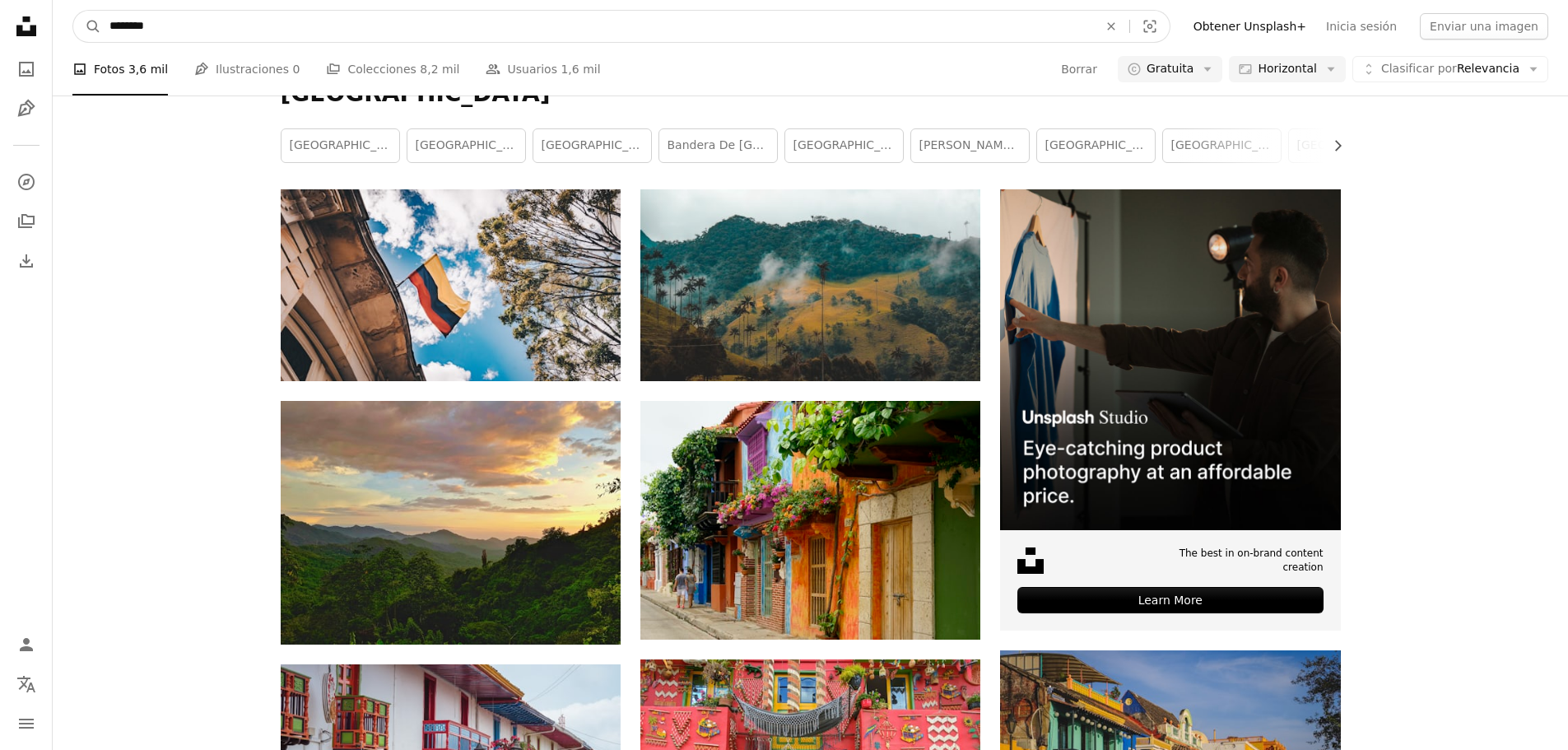
click at [305, 14] on input "********" at bounding box center [597, 26] width 992 height 31
type input "**********"
click at [73, 11] on button "A magnifying glass" at bounding box center [87, 26] width 28 height 31
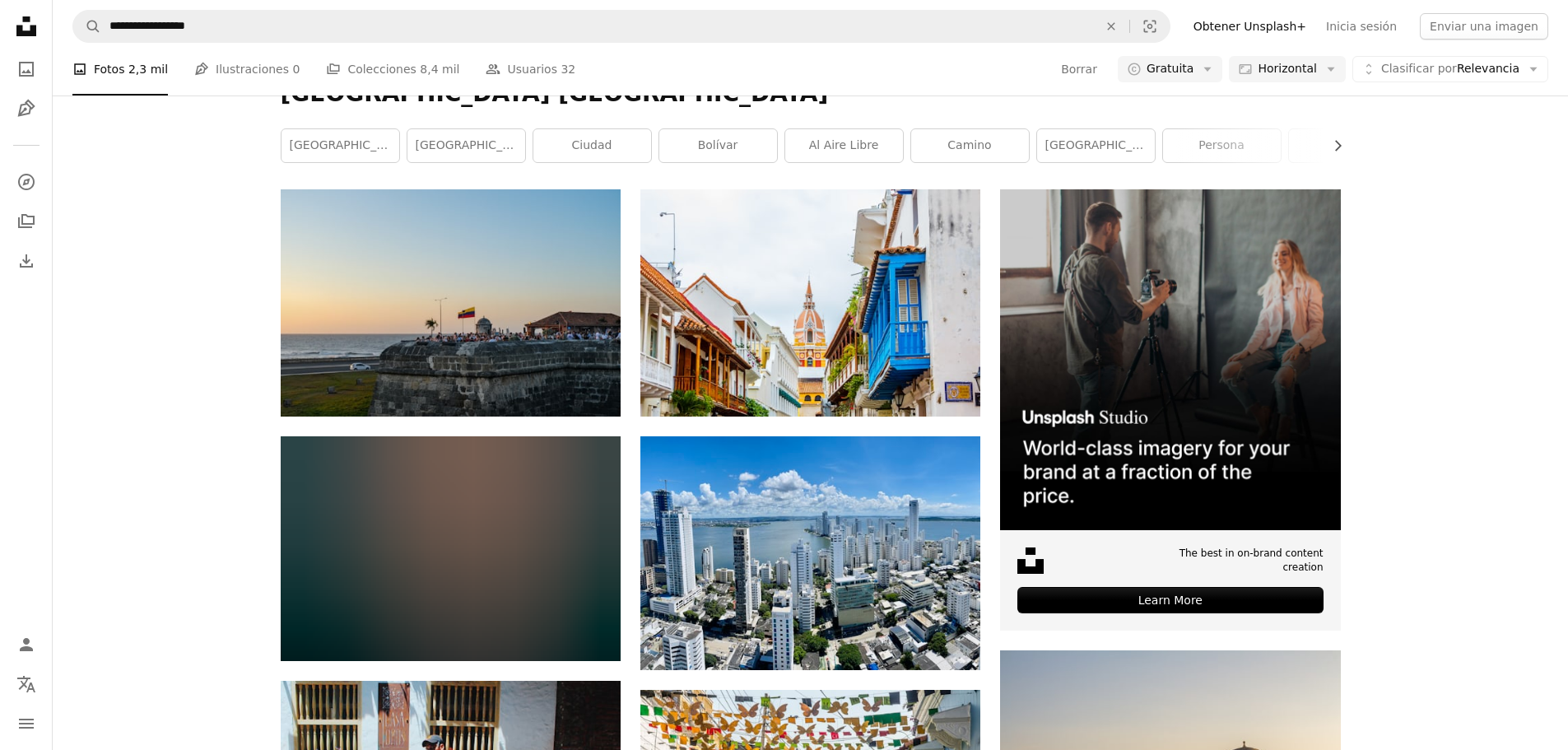
scroll to position [1481, 0]
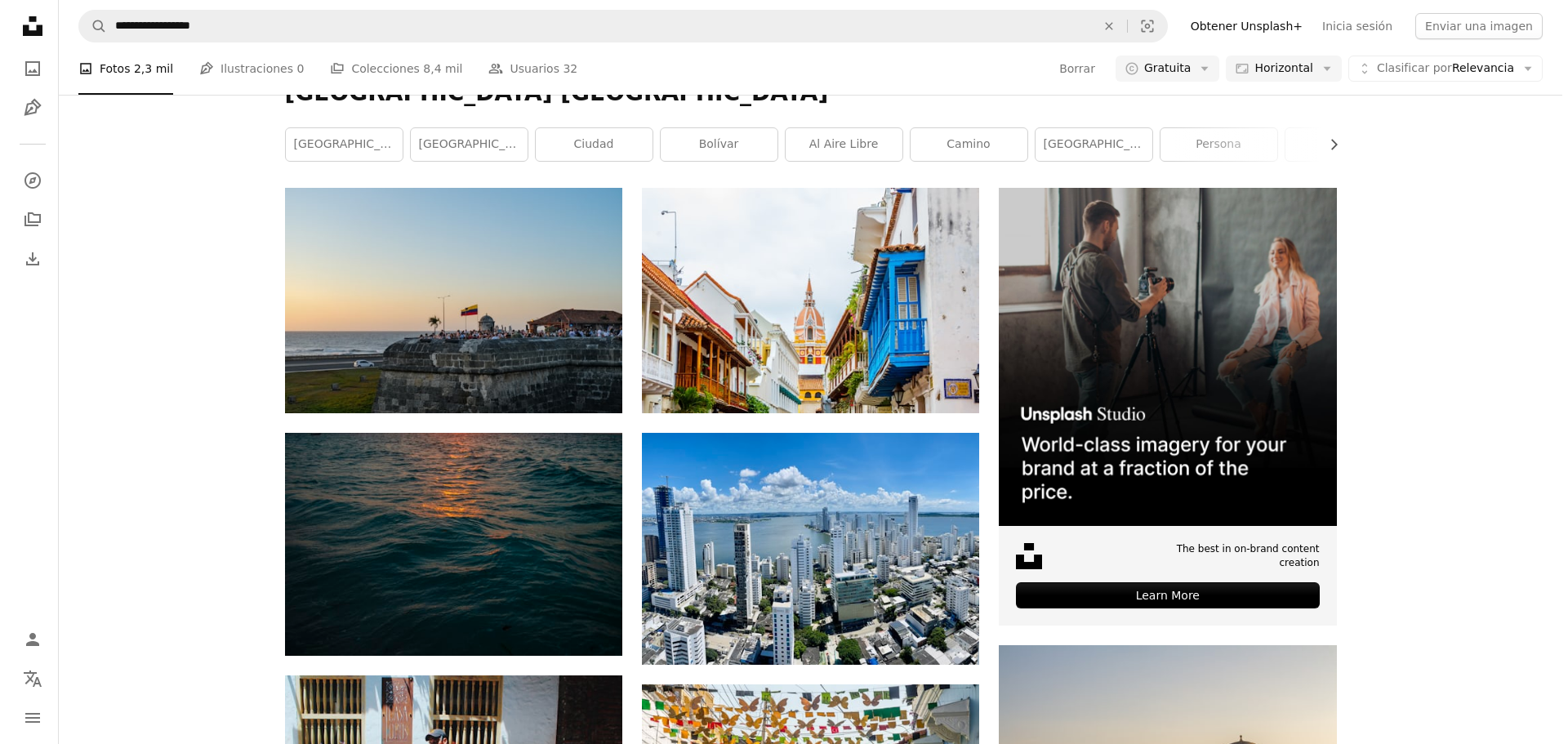
scroll to position [0, 0]
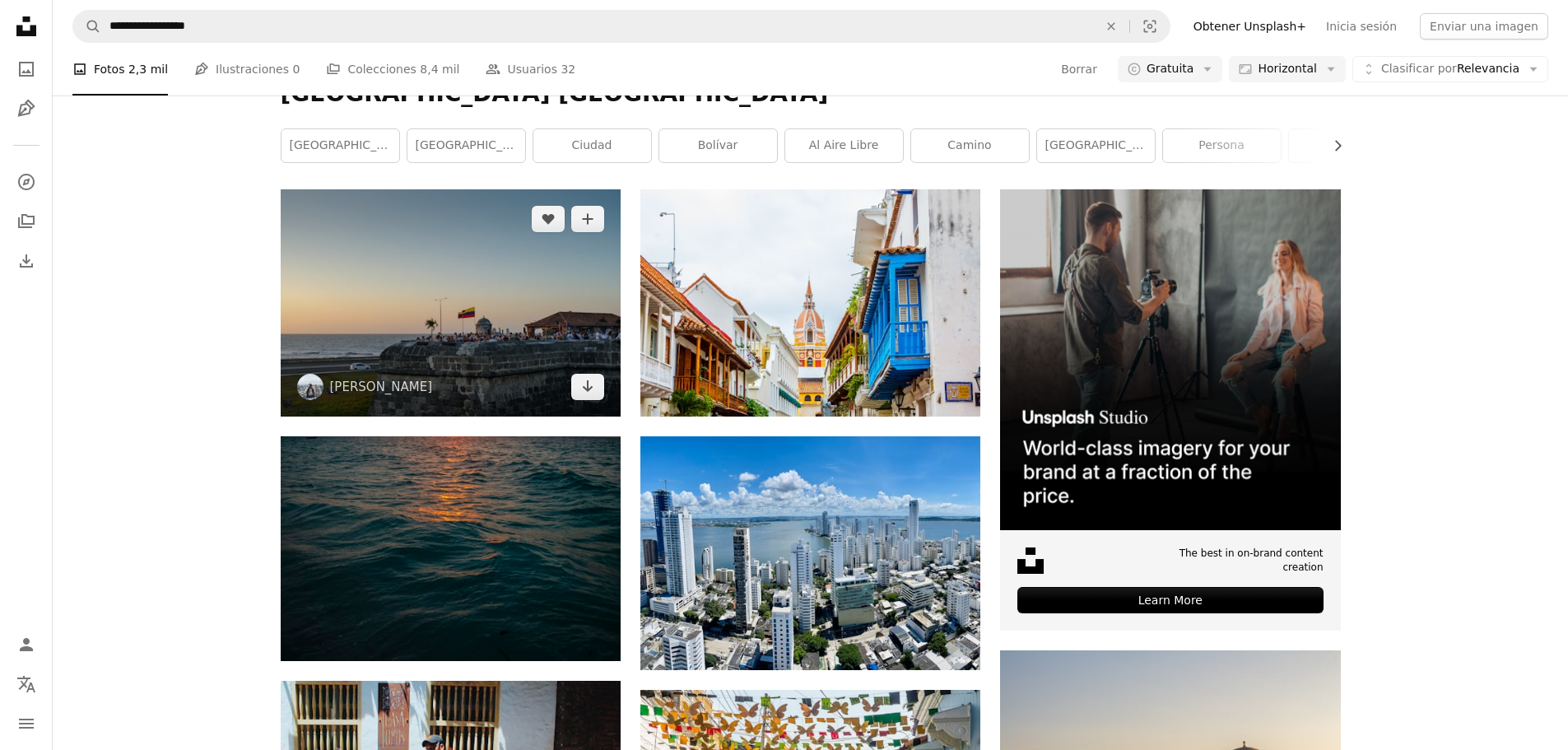
click at [499, 297] on img at bounding box center [451, 303] width 340 height 226
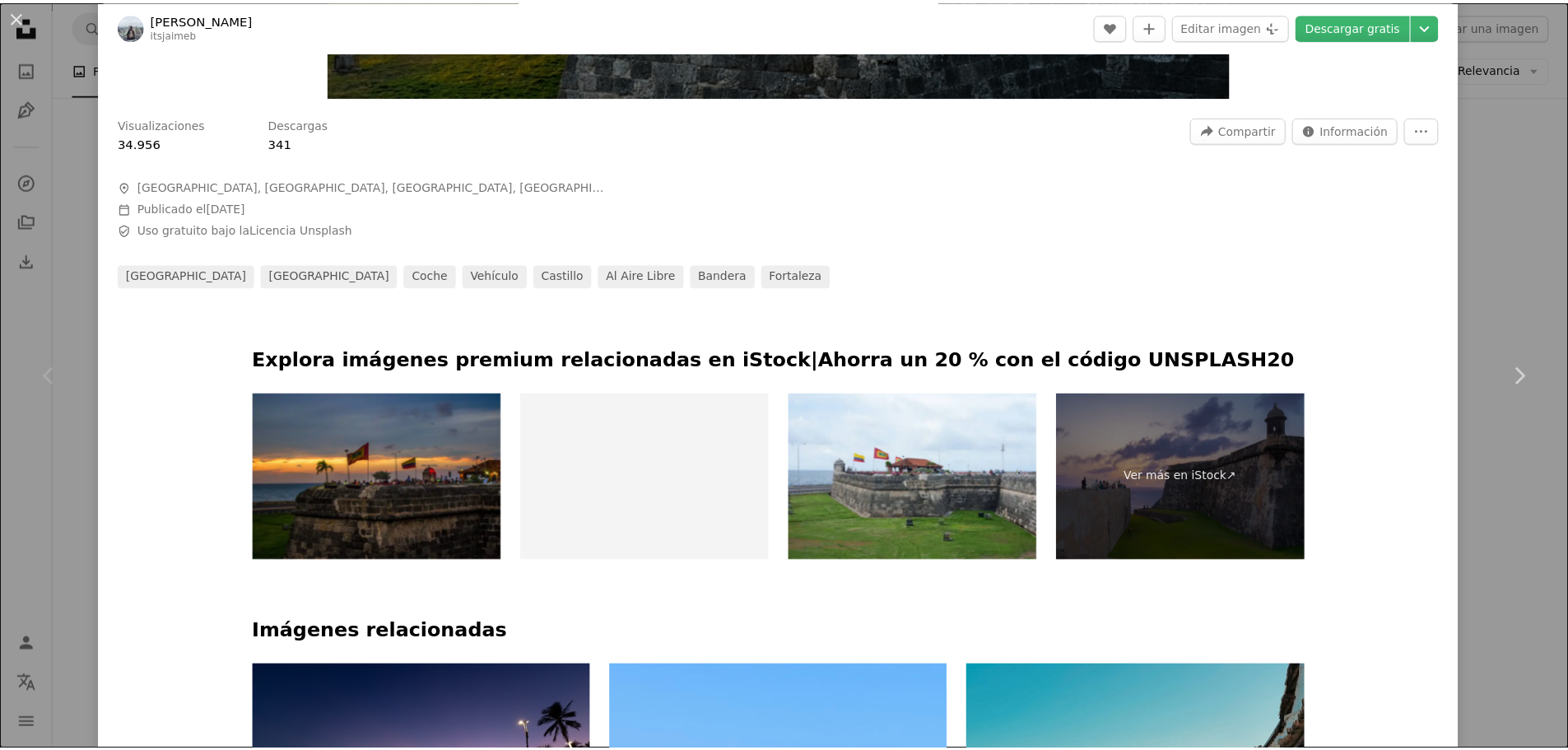
scroll to position [576, 0]
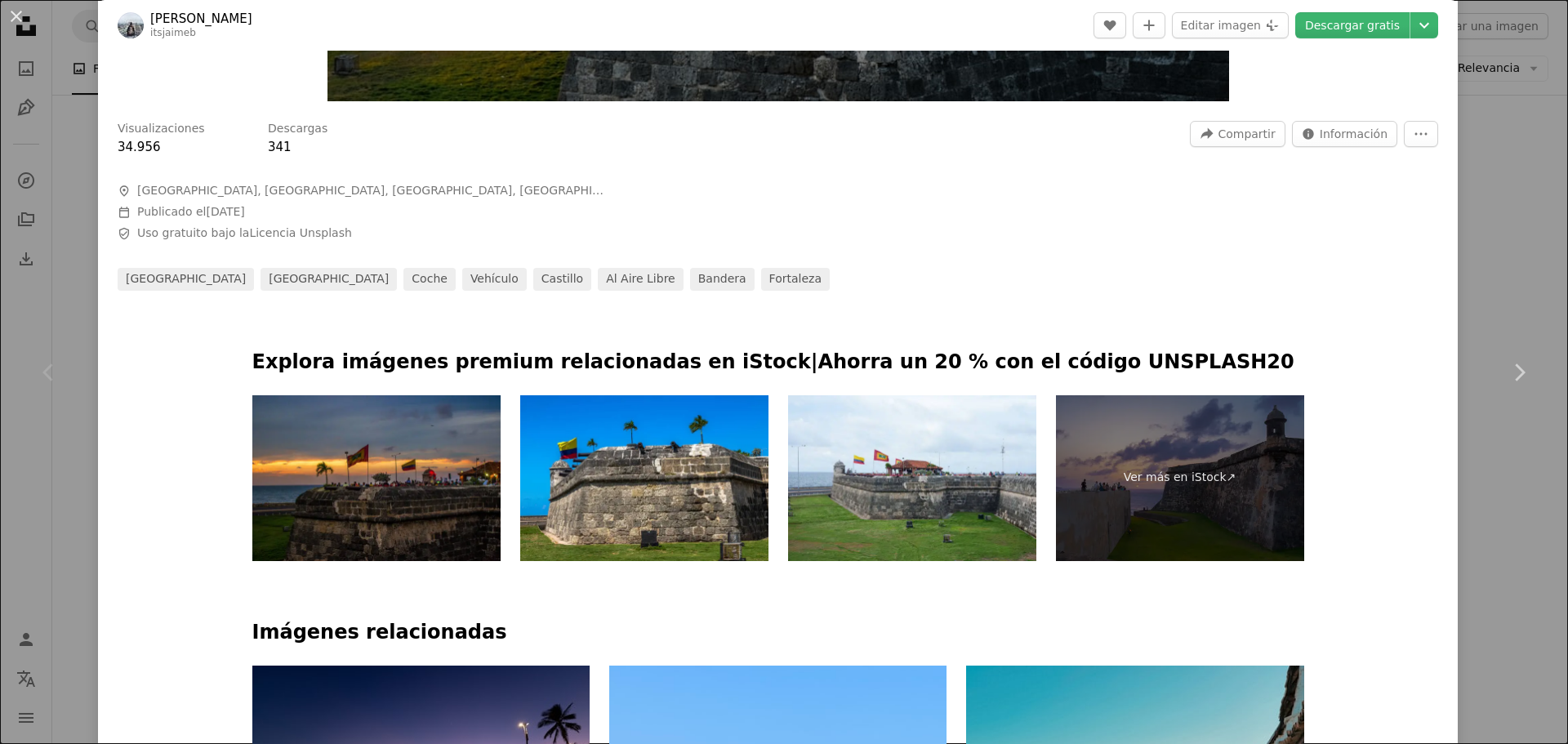
drag, startPoint x: 0, startPoint y: 140, endPoint x: 125, endPoint y: 66, distance: 145.3
click at [0, 140] on div "An X shape Chevron left Chevron right [PERSON_NAME] itsjaimeb A heart A plus si…" at bounding box center [784, 372] width 1568 height 744
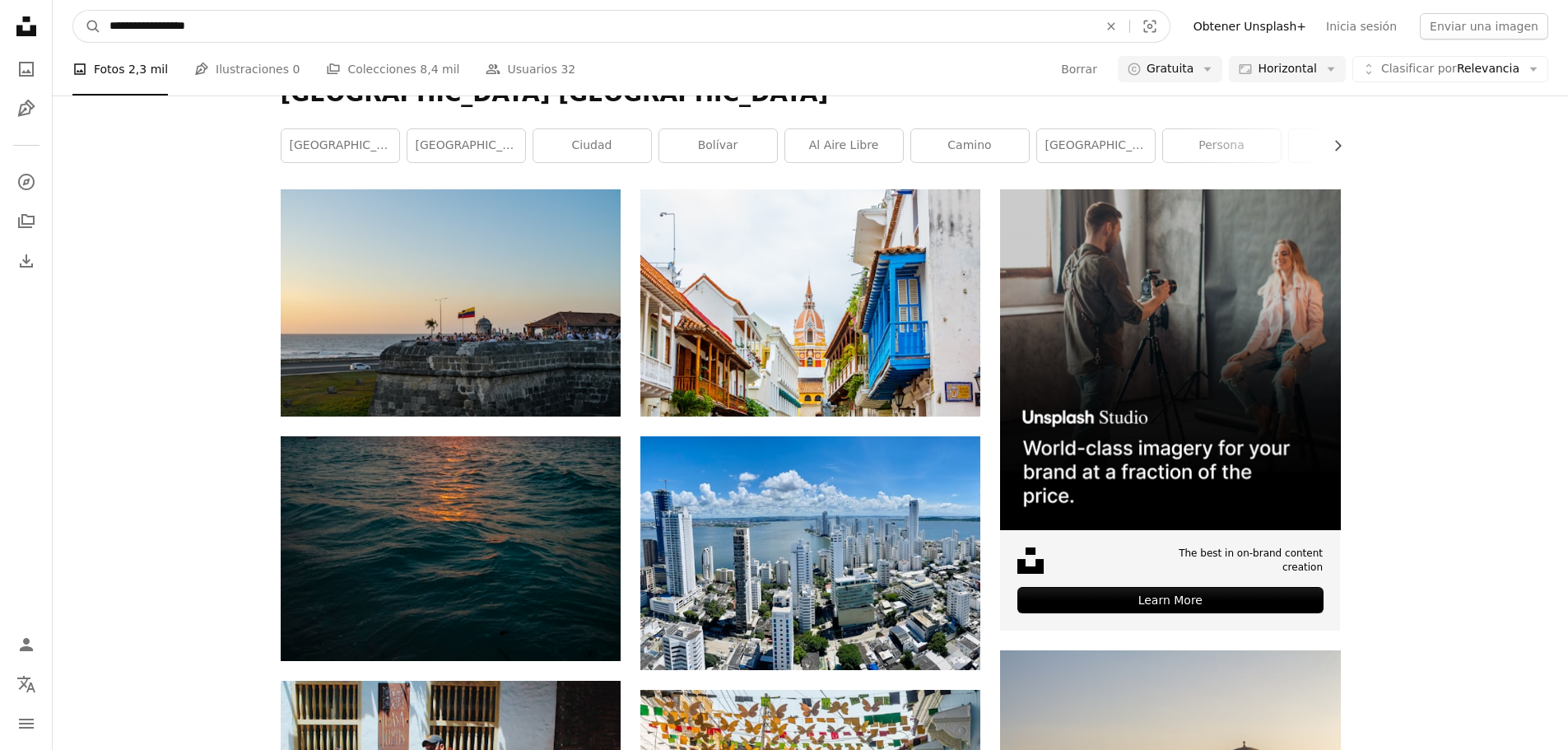
click at [203, 32] on input "**********" at bounding box center [597, 26] width 992 height 31
type input "**********"
click at [73, 11] on button "A magnifying glass" at bounding box center [87, 26] width 28 height 31
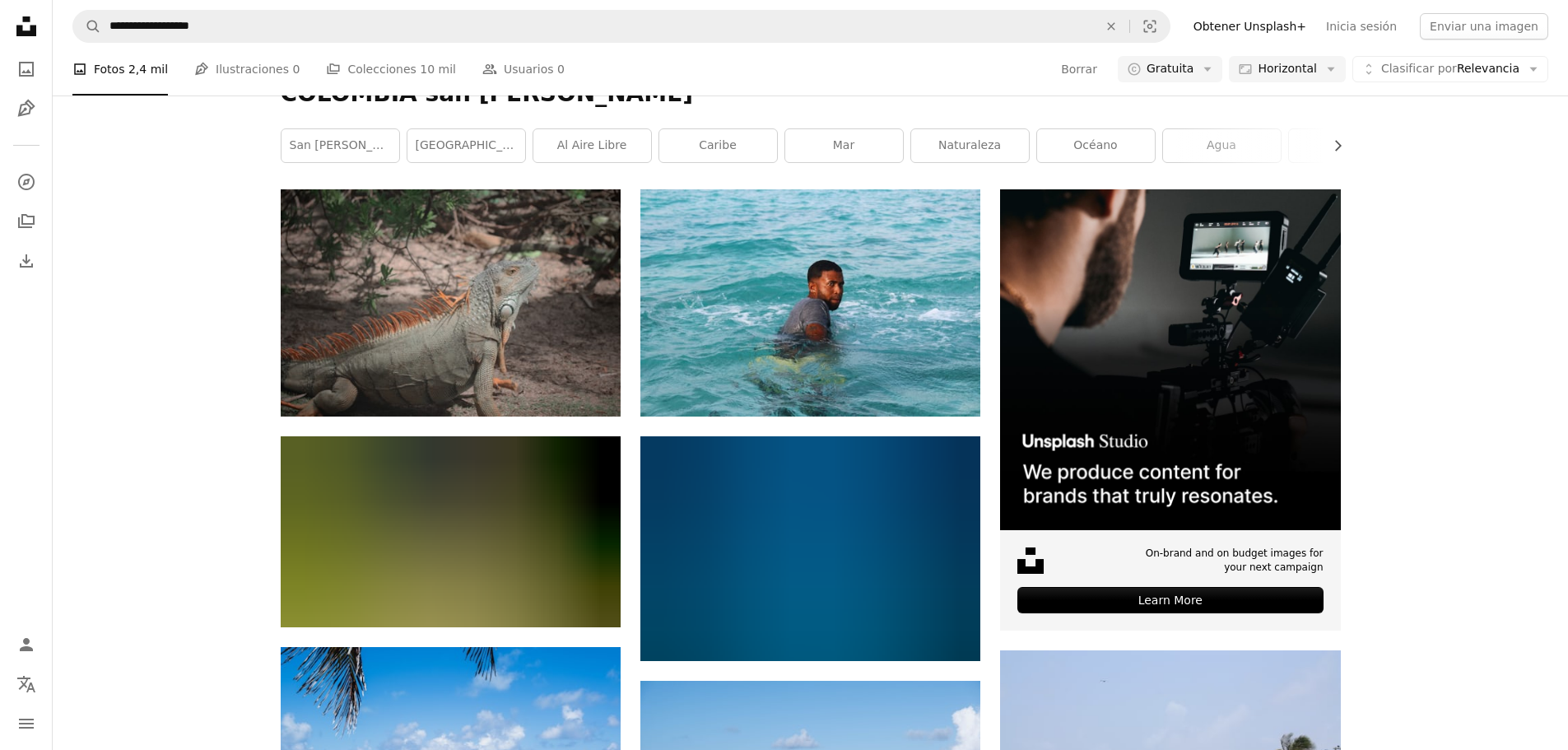
scroll to position [988, 0]
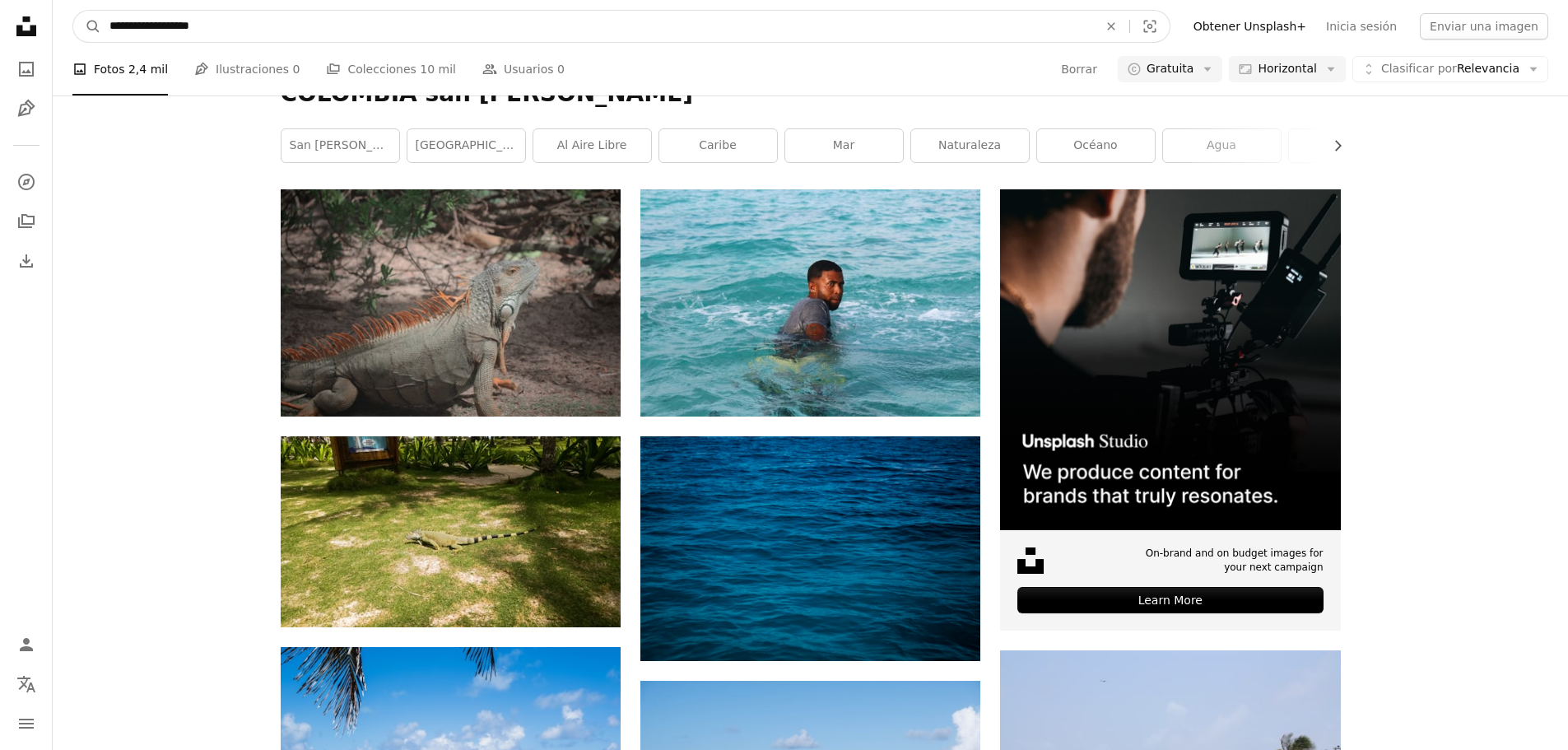
click at [166, 20] on input "**********" at bounding box center [597, 26] width 992 height 31
type input "**********"
click button "A magnifying glass" at bounding box center [87, 26] width 28 height 31
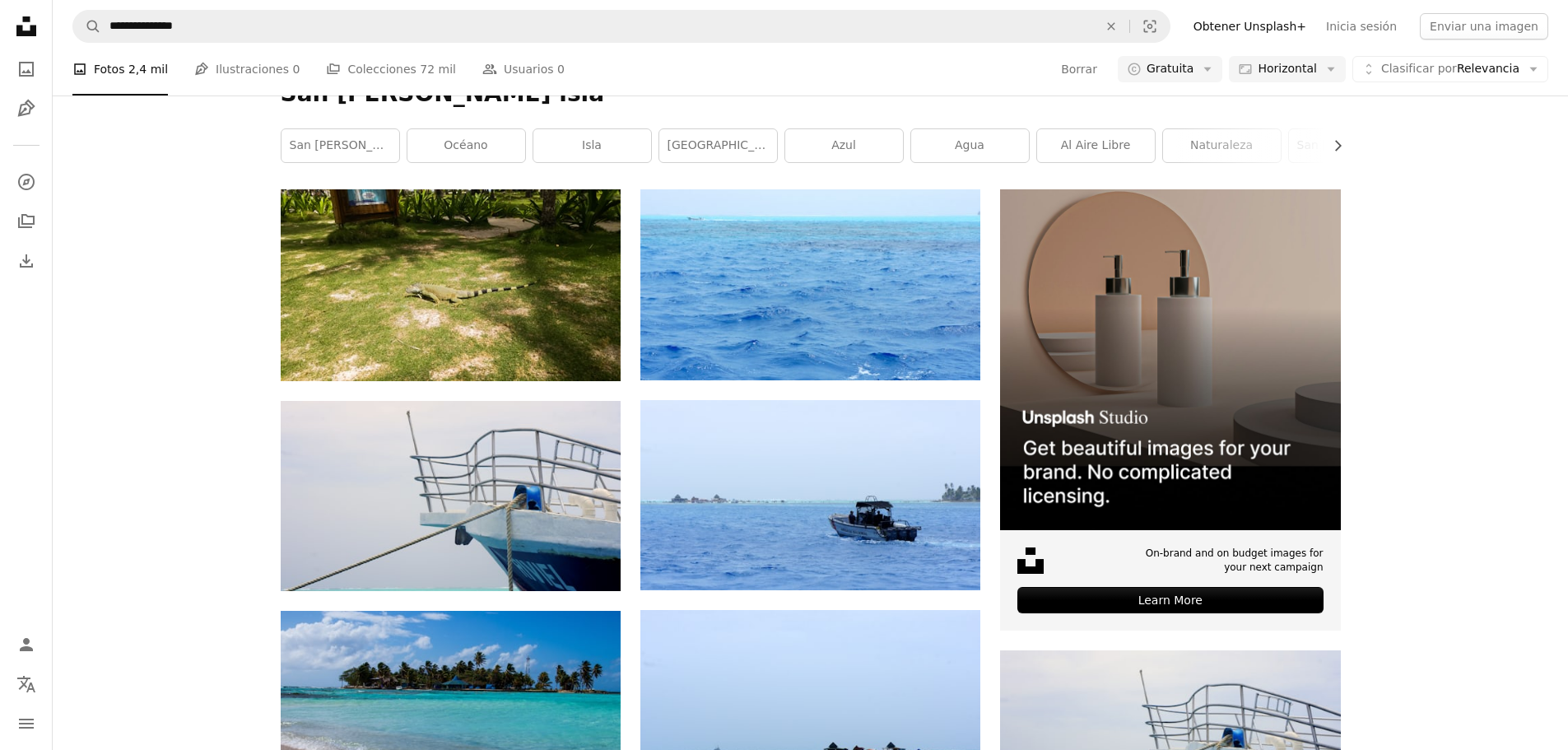
scroll to position [1152, 0]
